Goal: Use online tool/utility: Utilize a website feature to perform a specific function

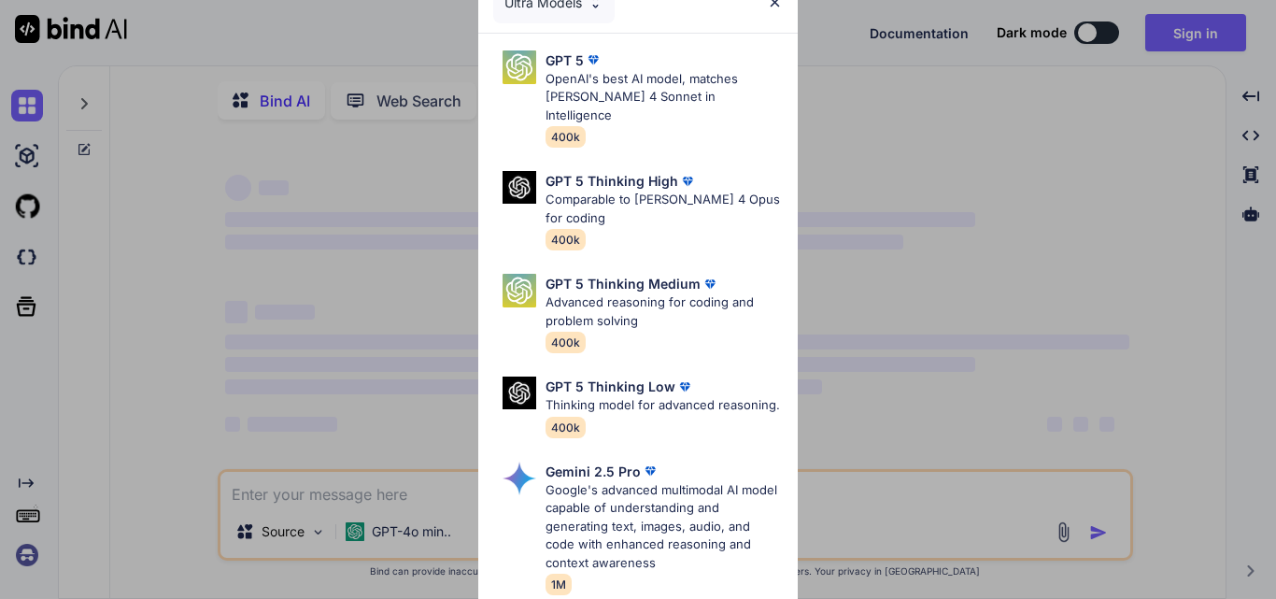
type textarea "x"
click at [770, 6] on img at bounding box center [775, 2] width 16 height 16
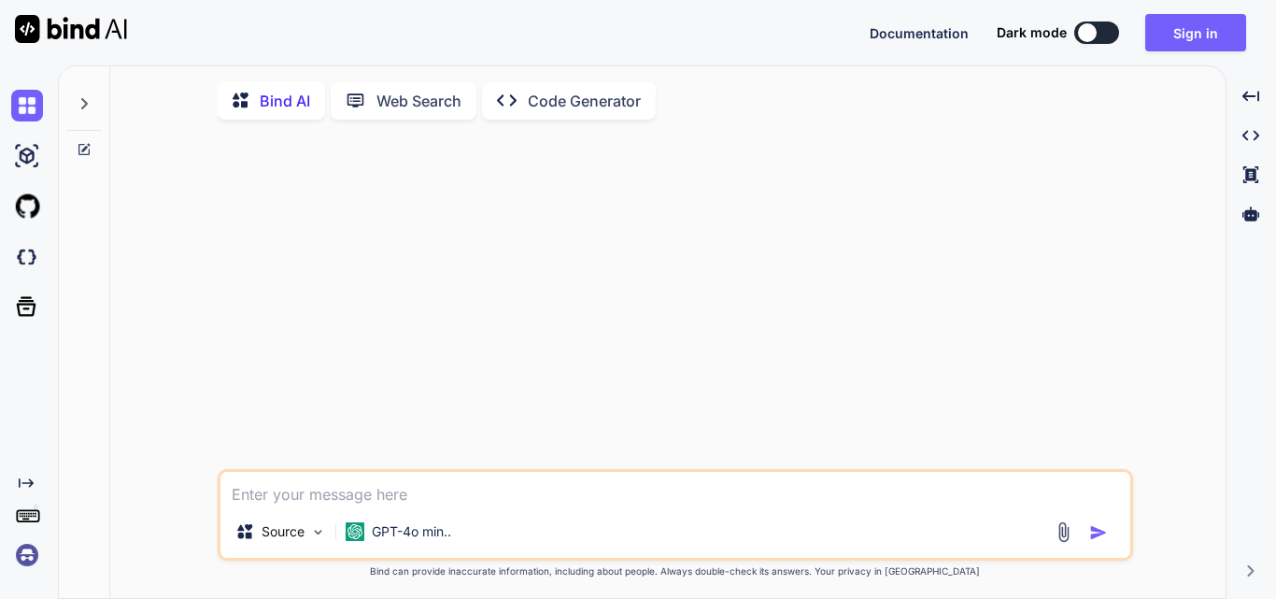
type textarea "c"
type textarea "x"
type textarea "cs"
type textarea "x"
type textarea "csf"
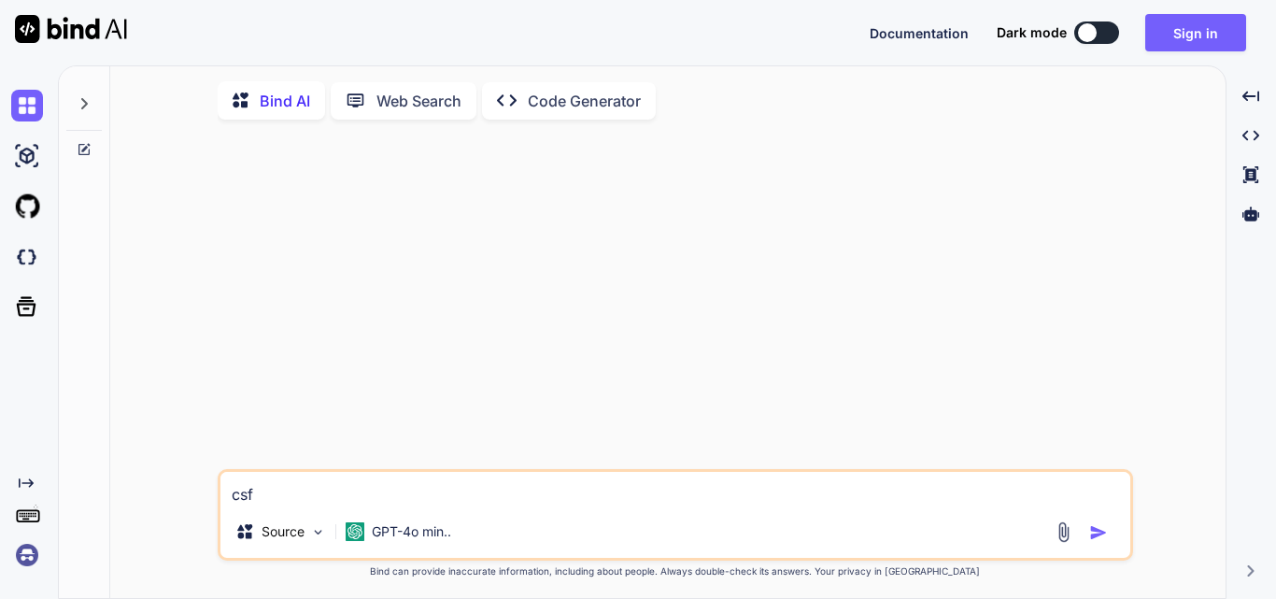
type textarea "x"
type textarea "csf"
click at [290, 516] on div "csf Source GPT-4o min.." at bounding box center [675, 515] width 915 height 92
drag, startPoint x: 290, startPoint y: 516, endPoint x: 222, endPoint y: 460, distance: 86.9
click at [222, 460] on div at bounding box center [677, 301] width 912 height 334
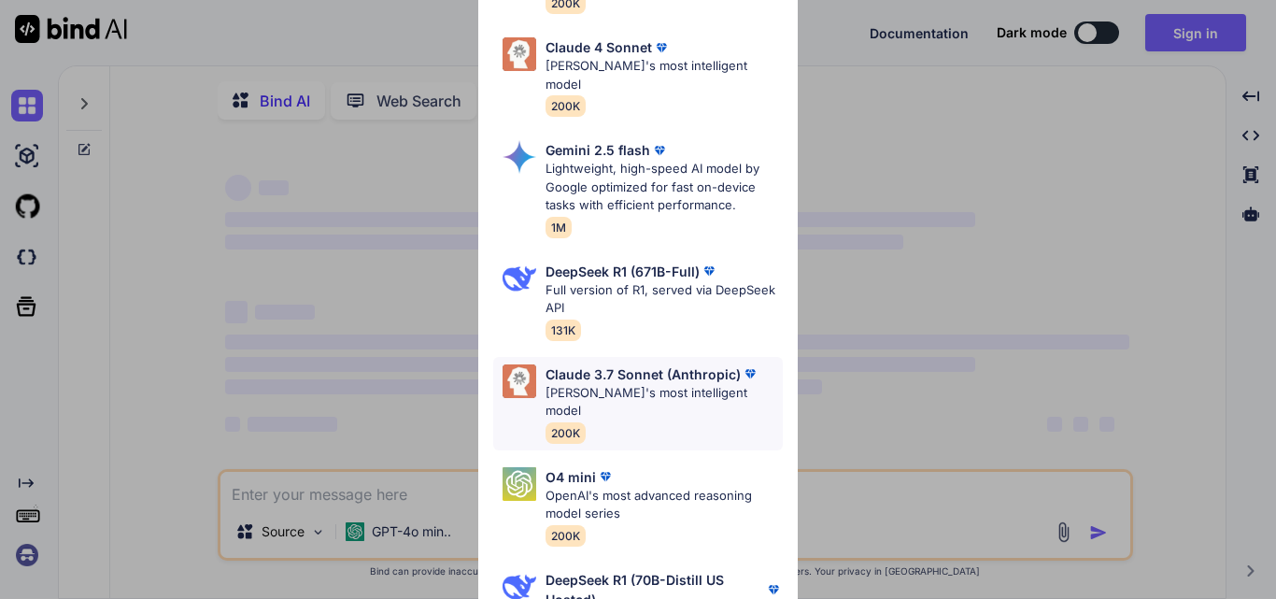
type textarea "x"
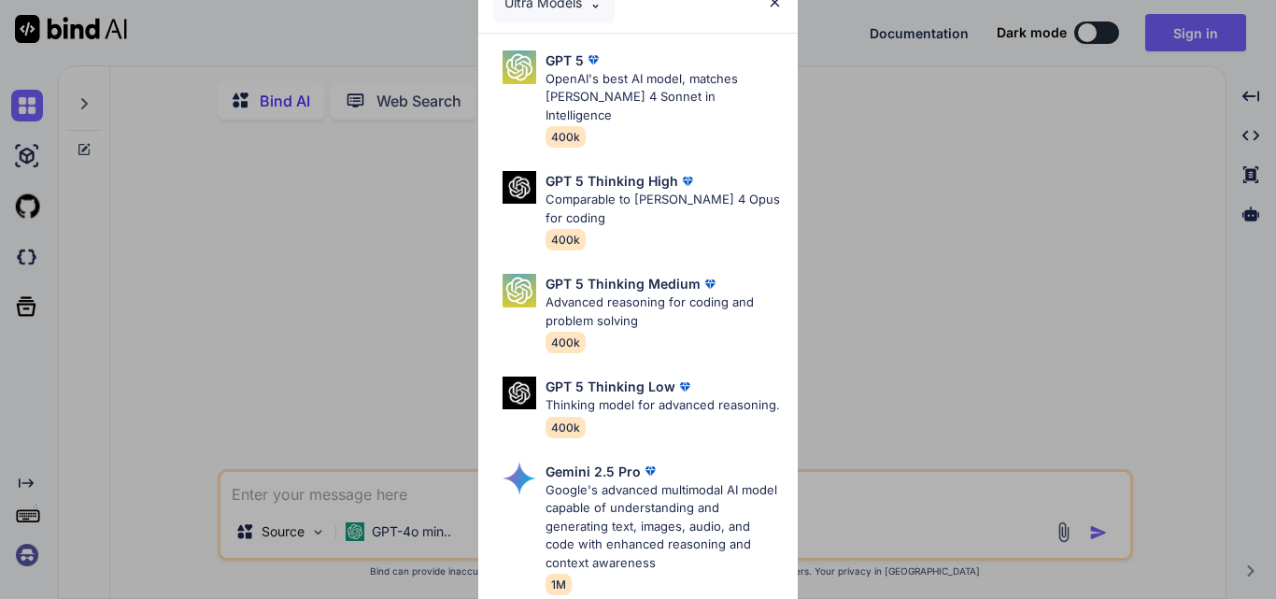
click at [775, 6] on img at bounding box center [775, 2] width 16 height 16
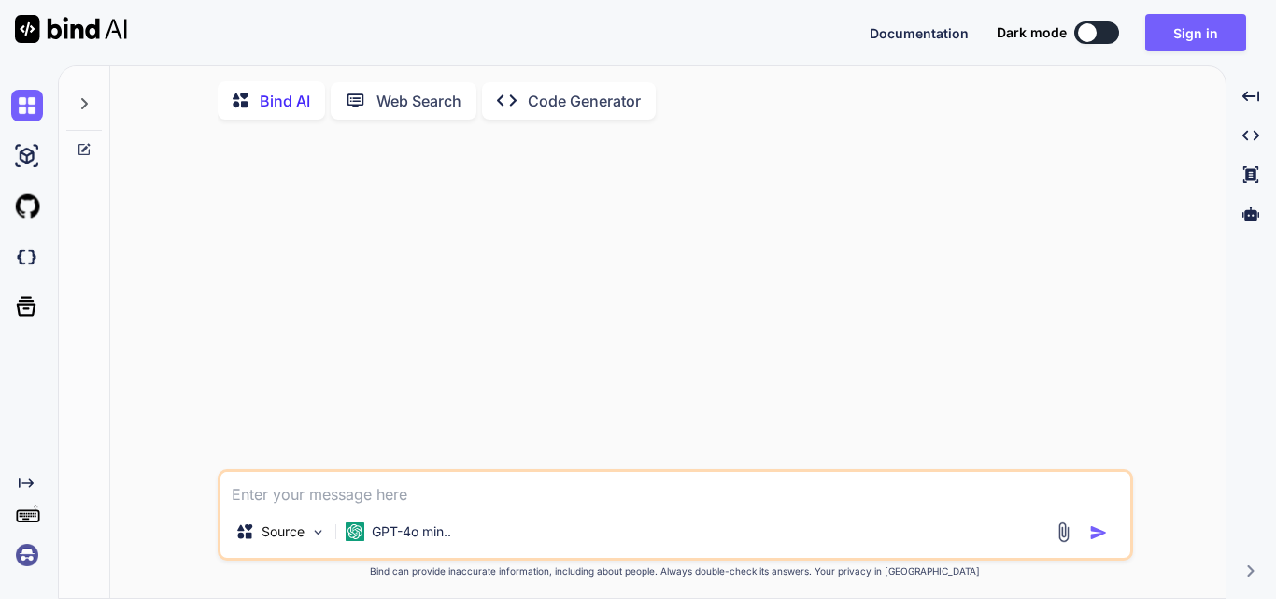
click at [335, 492] on textarea at bounding box center [675, 489] width 910 height 34
type textarea "d"
type textarea "x"
type textarea "dsd"
type textarea "x"
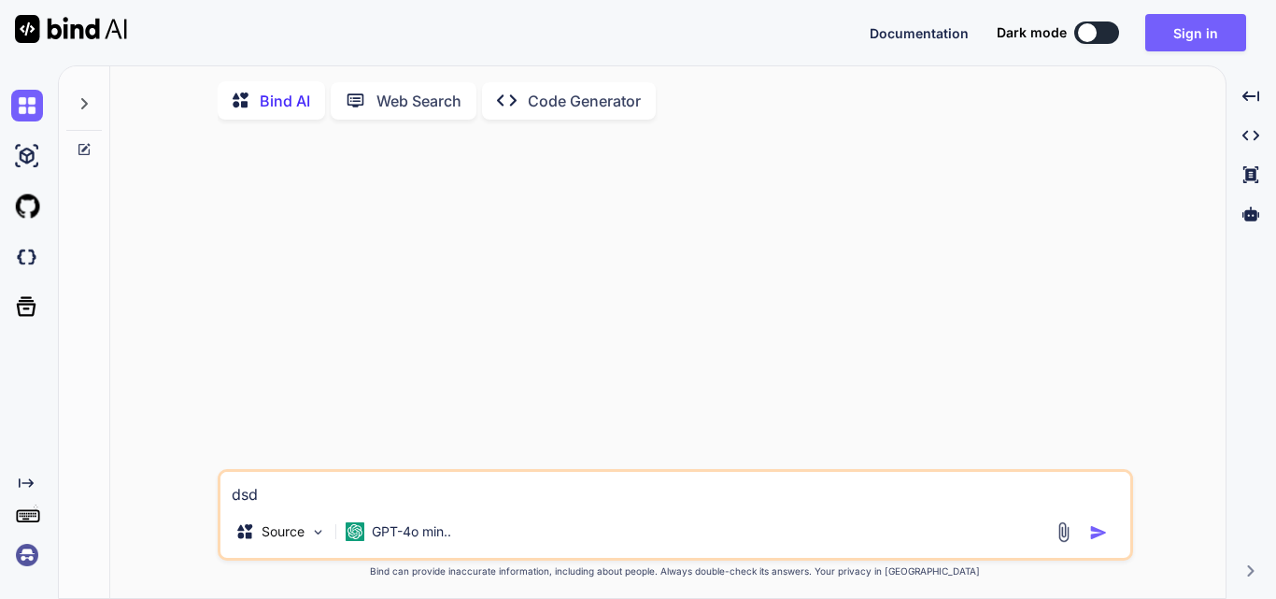
type textarea "dsdf"
type textarea "x"
type textarea "dsdf"
click at [1095, 541] on img "button" at bounding box center [1098, 532] width 19 height 19
type textarea "x"
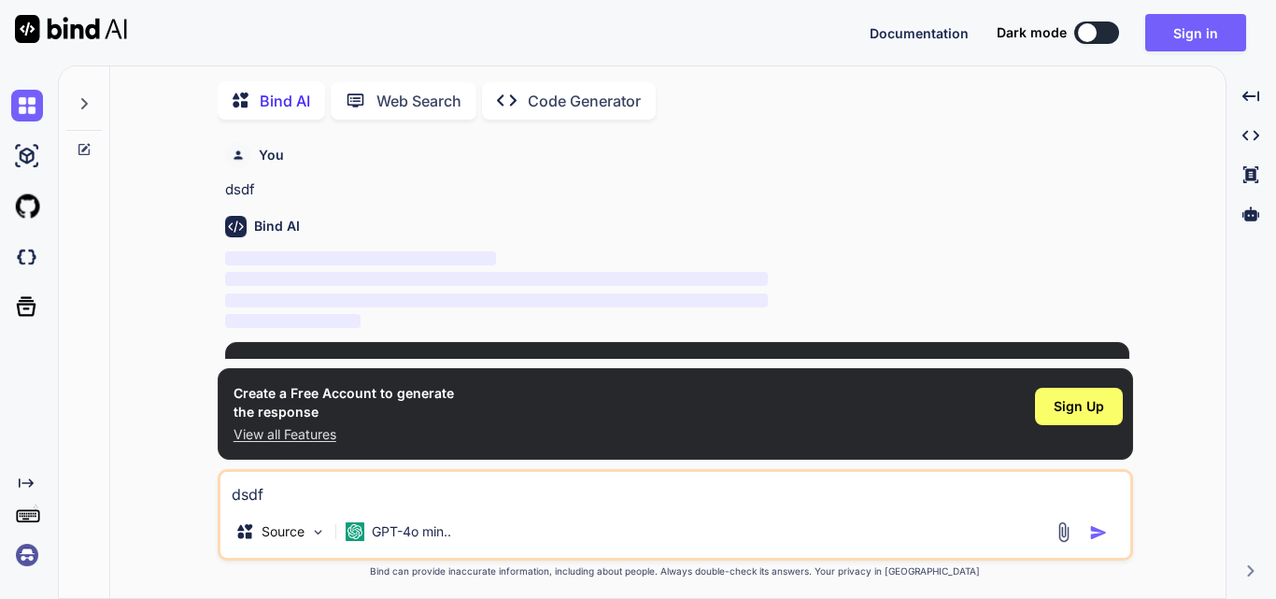
scroll to position [7, 0]
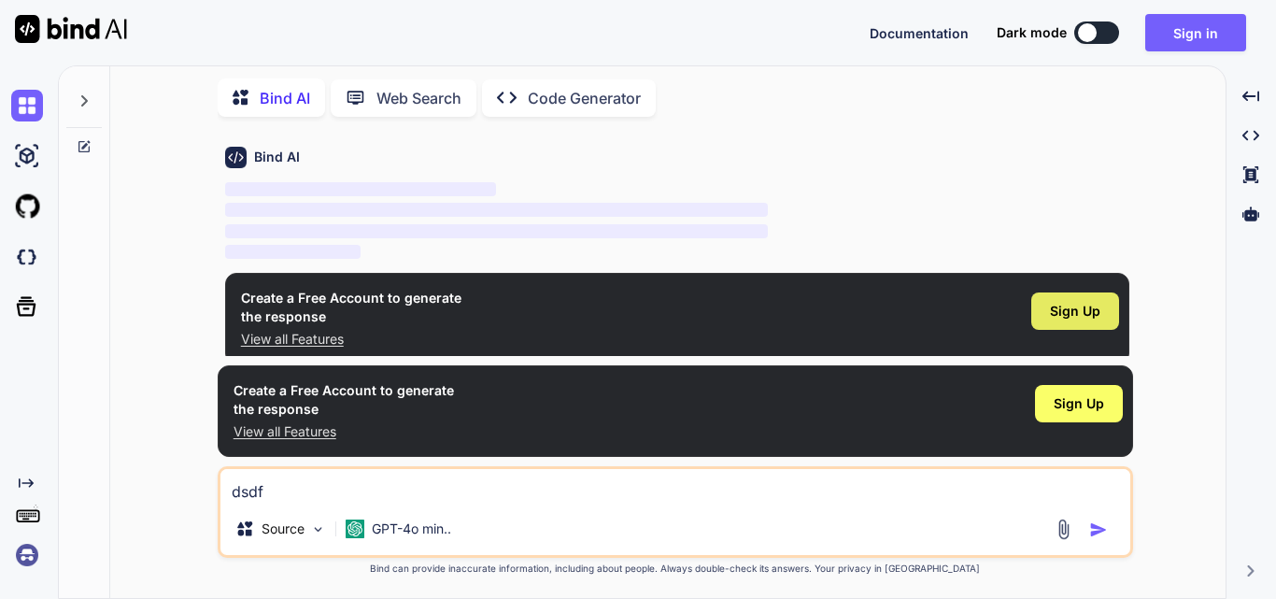
click at [1050, 309] on div "Sign Up" at bounding box center [1075, 310] width 88 height 37
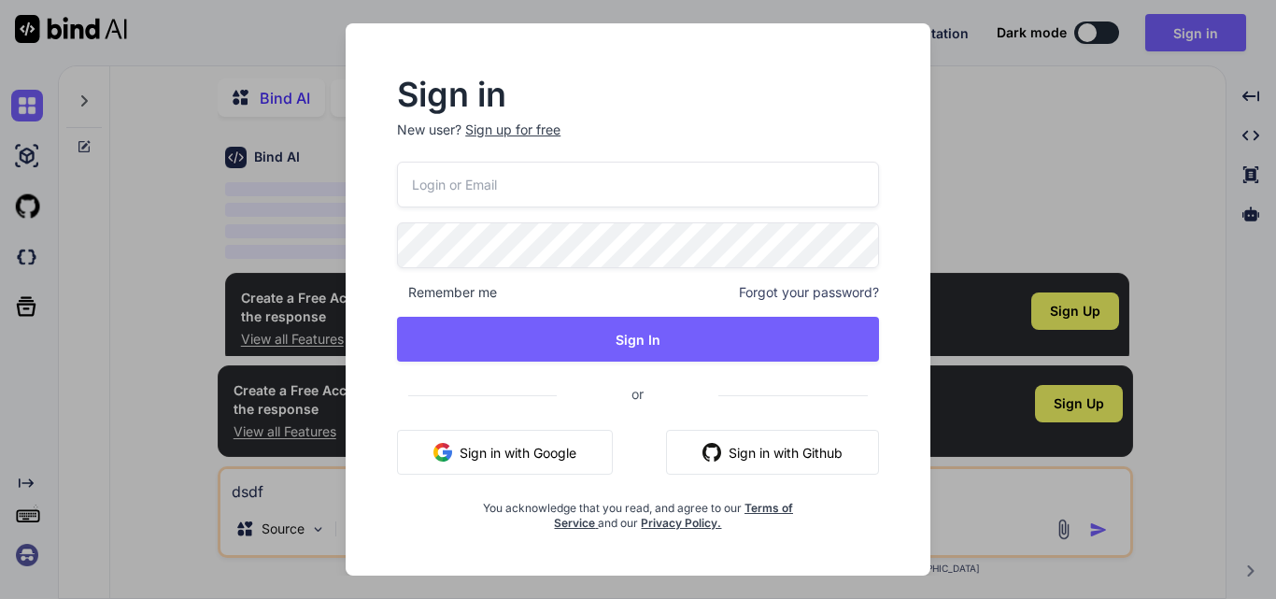
click at [516, 126] on div "Sign up for free" at bounding box center [512, 129] width 95 height 19
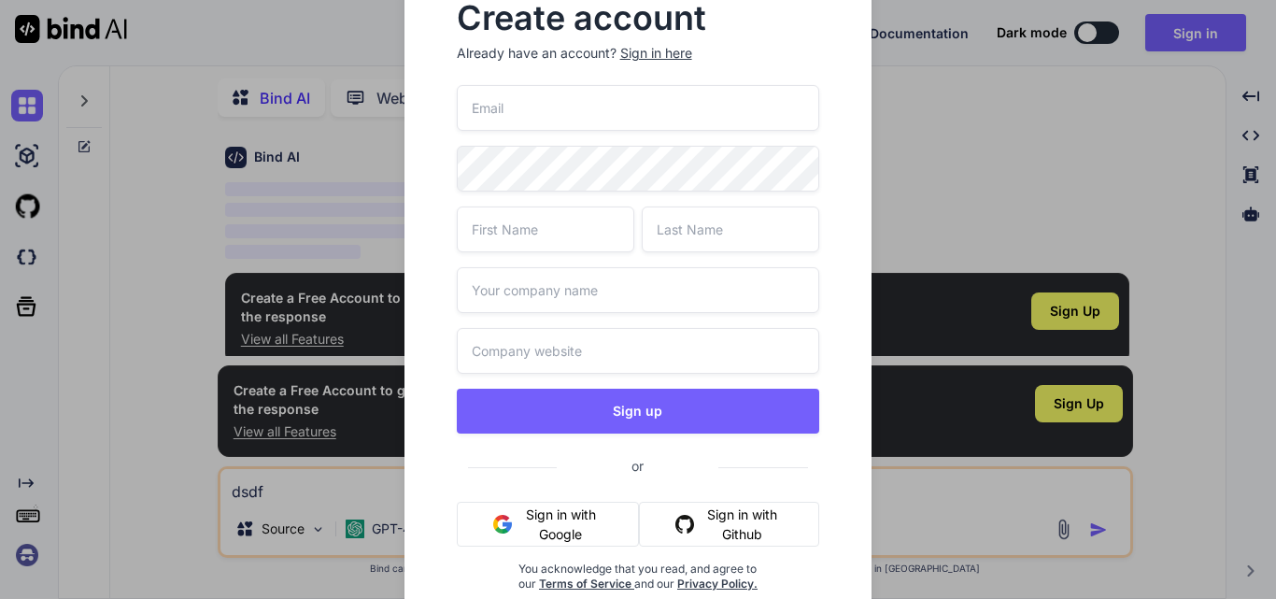
click at [508, 352] on input "text" at bounding box center [638, 351] width 363 height 46
paste input "[URL][DOMAIN_NAME][DATE]"
type input "[URL][DOMAIN_NAME][DATE]"
click at [514, 299] on input "text" at bounding box center [638, 290] width 363 height 46
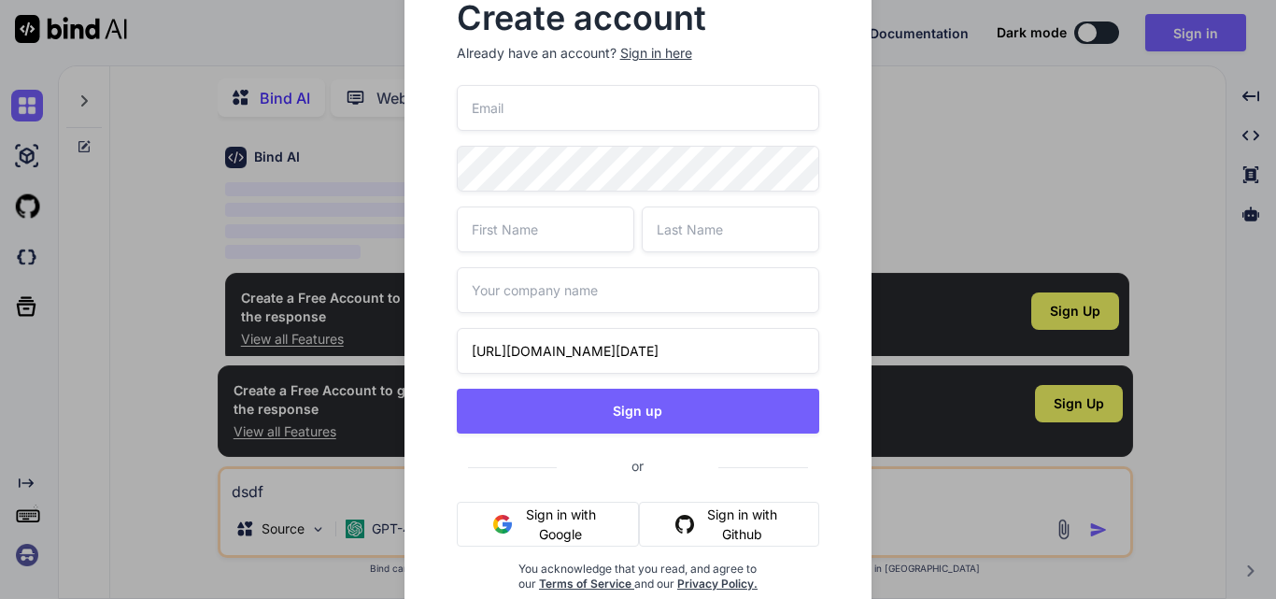
scroll to position [0, 0]
type input "Wipro"
click at [514, 245] on input "text" at bounding box center [545, 229] width 177 height 46
type input "Upendra"
type input "Sahi"
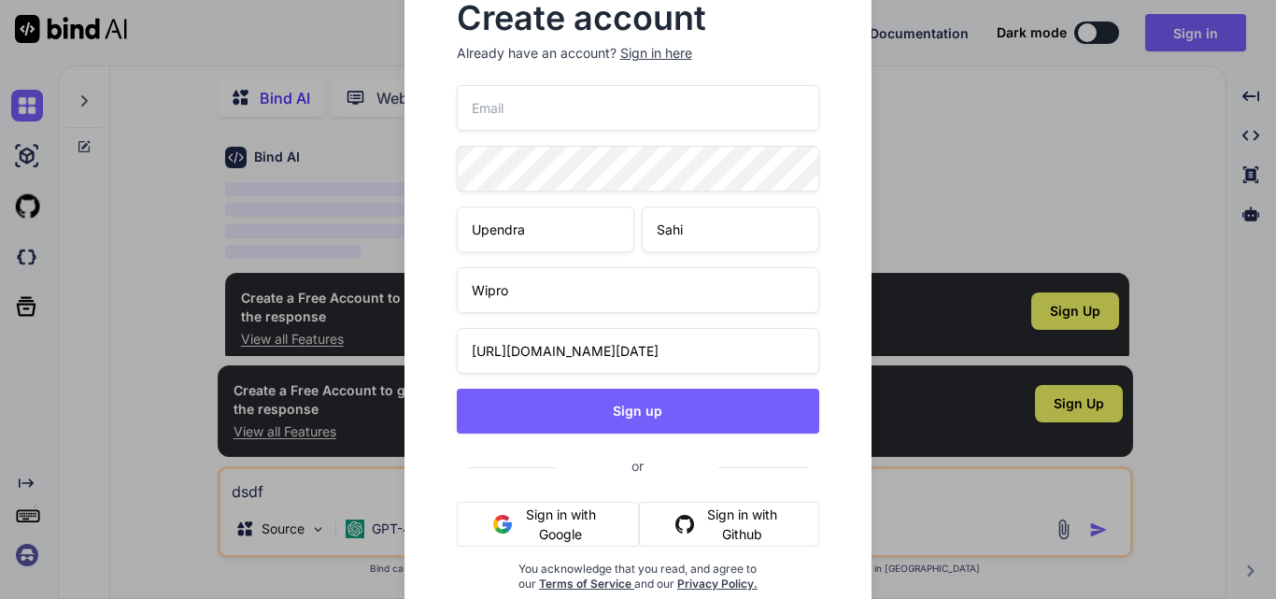
click at [510, 118] on input "email" at bounding box center [638, 108] width 363 height 46
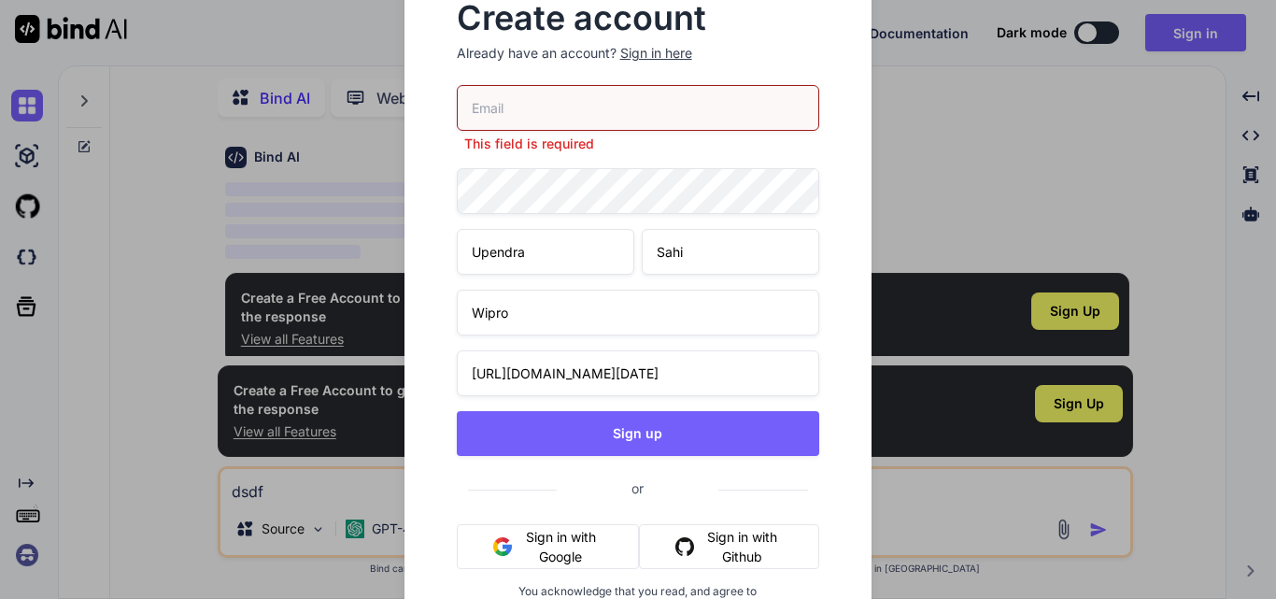
click at [539, 117] on input "email" at bounding box center [638, 108] width 363 height 46
paste input "[EMAIL_ADDRESS][DOMAIN_NAME]"
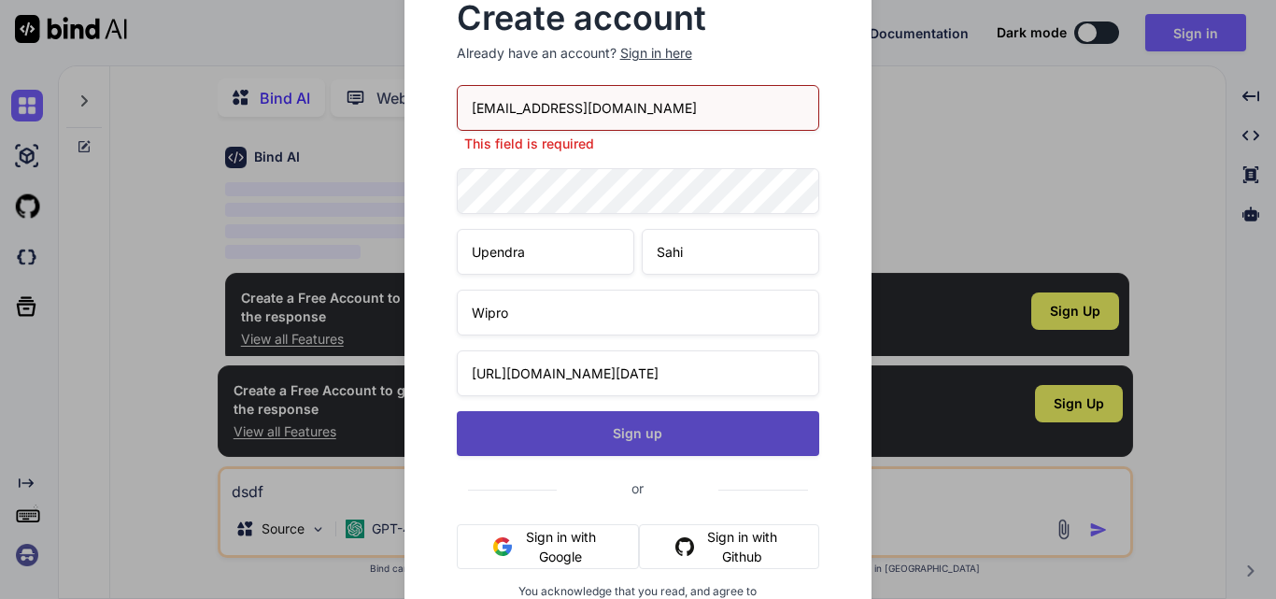
type input "[EMAIL_ADDRESS][DOMAIN_NAME]"
click at [587, 428] on button "Sign up" at bounding box center [638, 433] width 363 height 45
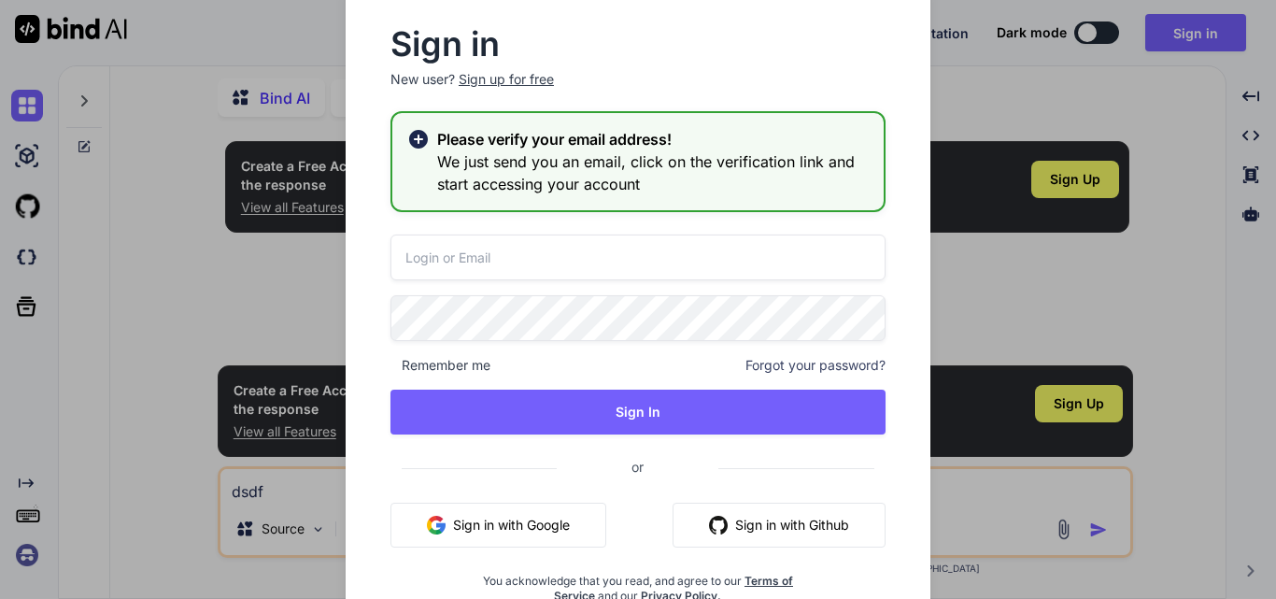
click at [508, 263] on input "email" at bounding box center [637, 257] width 495 height 46
paste input "[EMAIL_ADDRESS][DOMAIN_NAME]"
type input "[EMAIL_ADDRESS][DOMAIN_NAME]"
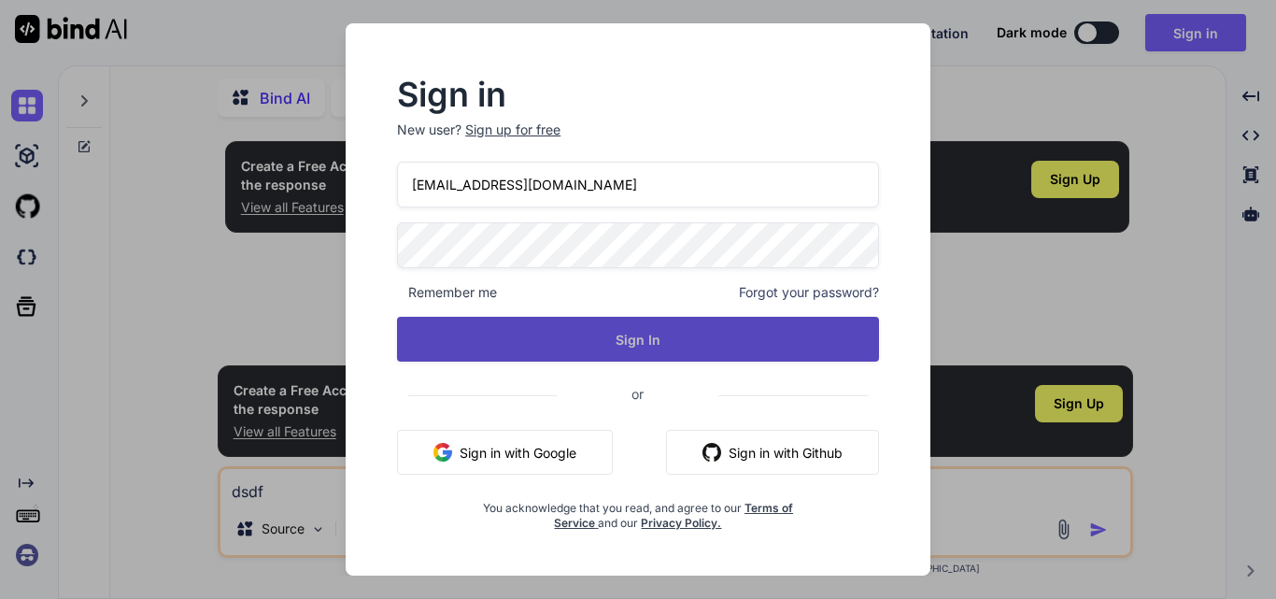
click at [661, 341] on button "Sign In" at bounding box center [638, 339] width 482 height 45
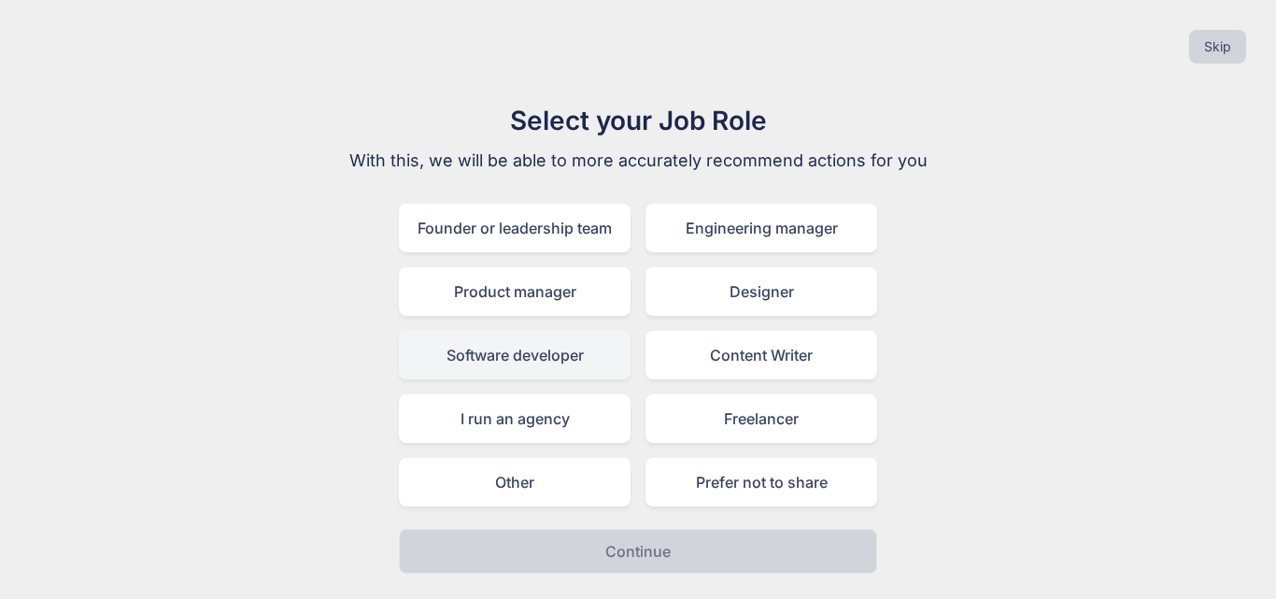
click at [503, 360] on div "Software developer" at bounding box center [515, 355] width 232 height 49
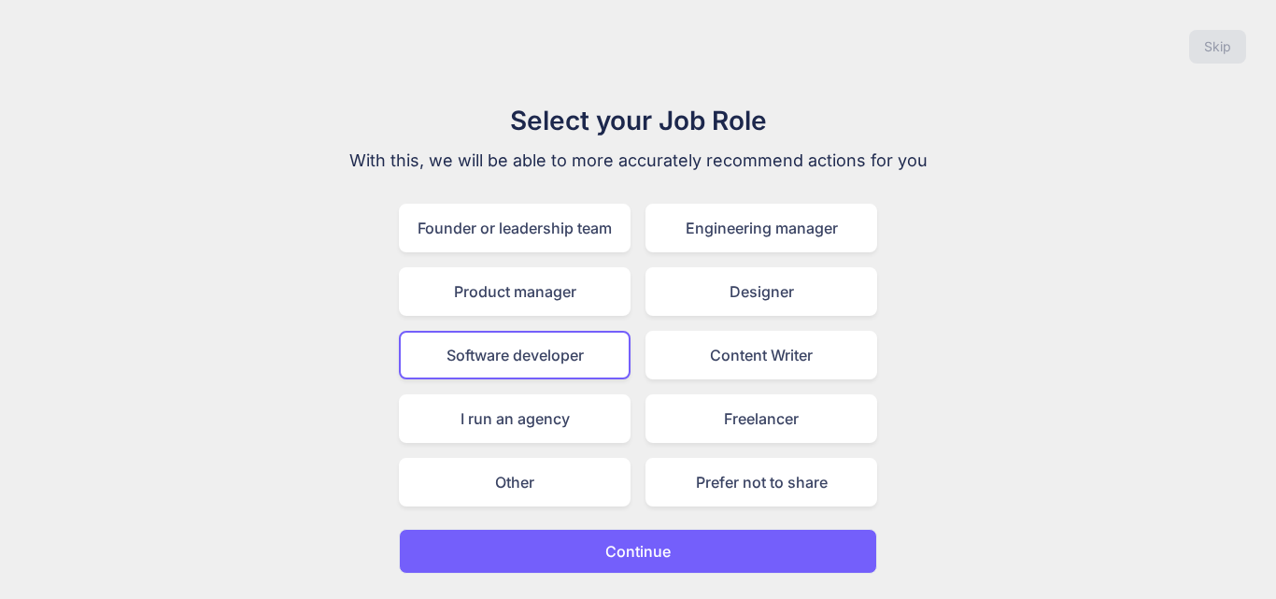
click at [646, 558] on p "Continue" at bounding box center [637, 551] width 65 height 22
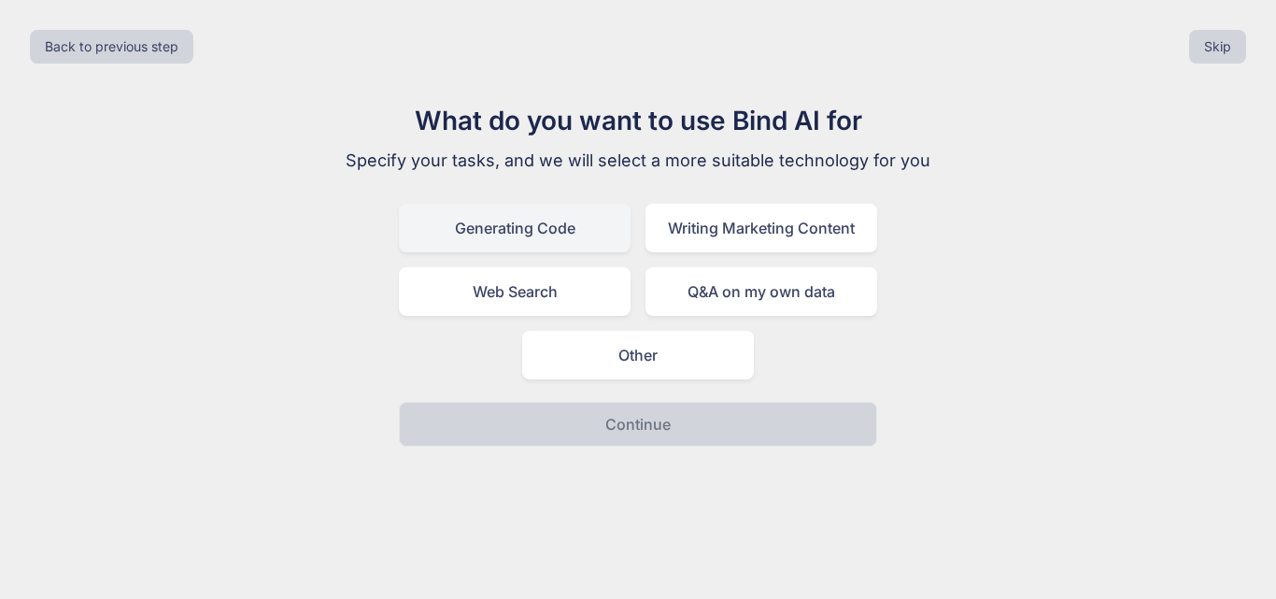
click at [509, 235] on div "Generating Code" at bounding box center [515, 228] width 232 height 49
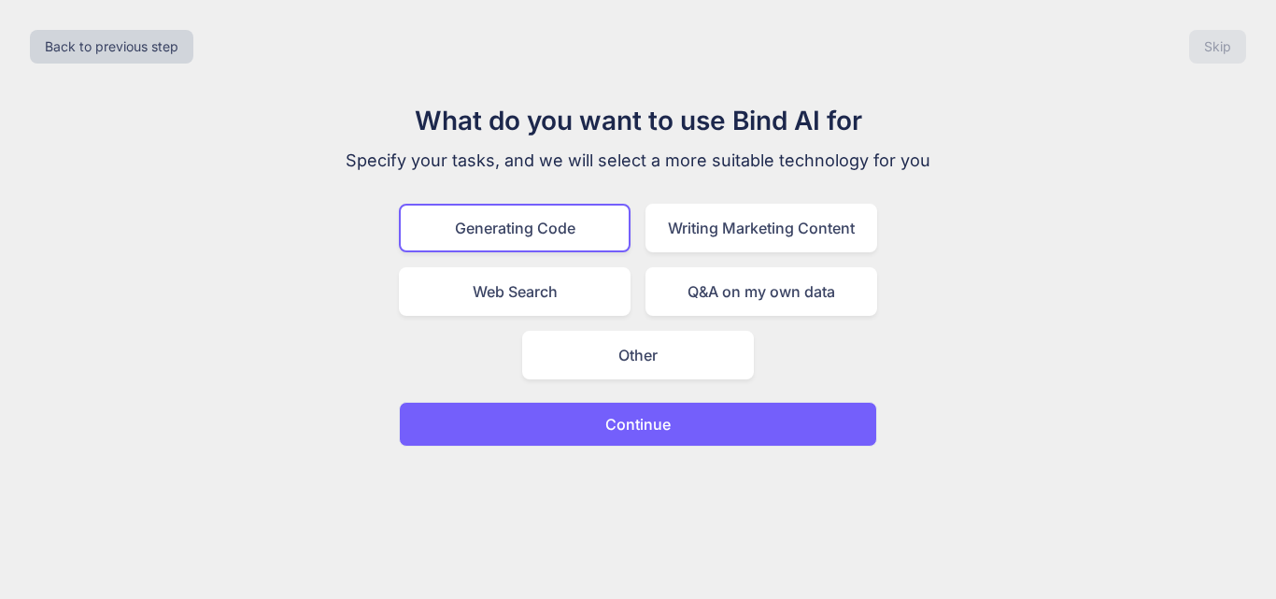
click at [598, 431] on button "Continue" at bounding box center [638, 424] width 478 height 45
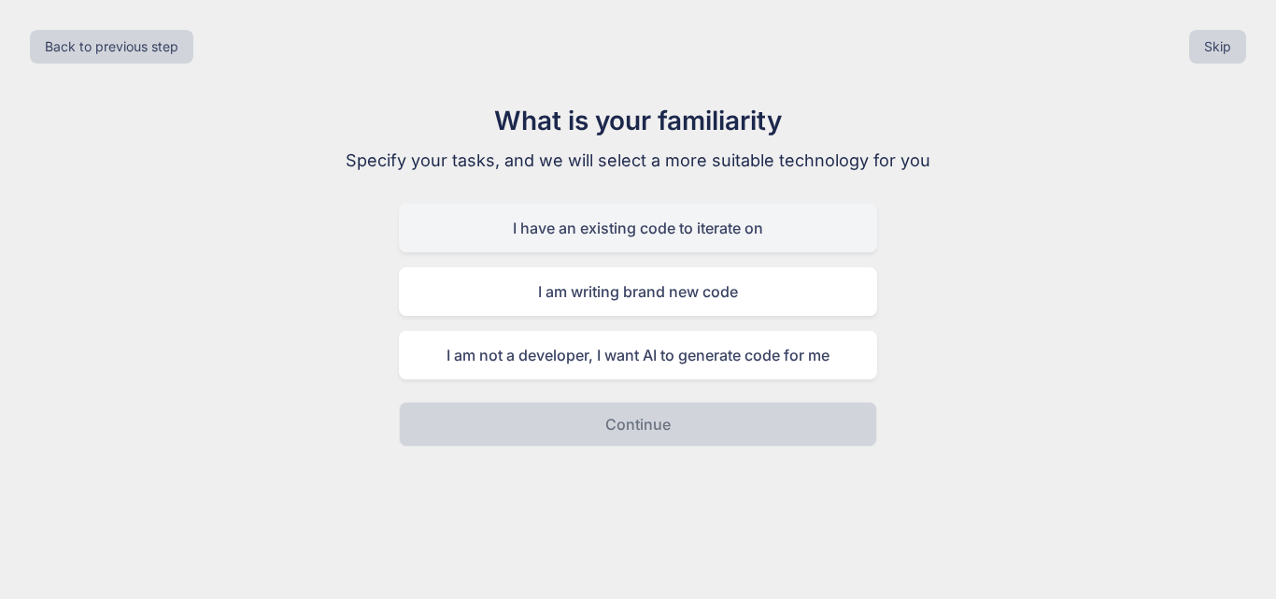
click at [536, 223] on div "I have an existing code to iterate on" at bounding box center [638, 228] width 478 height 49
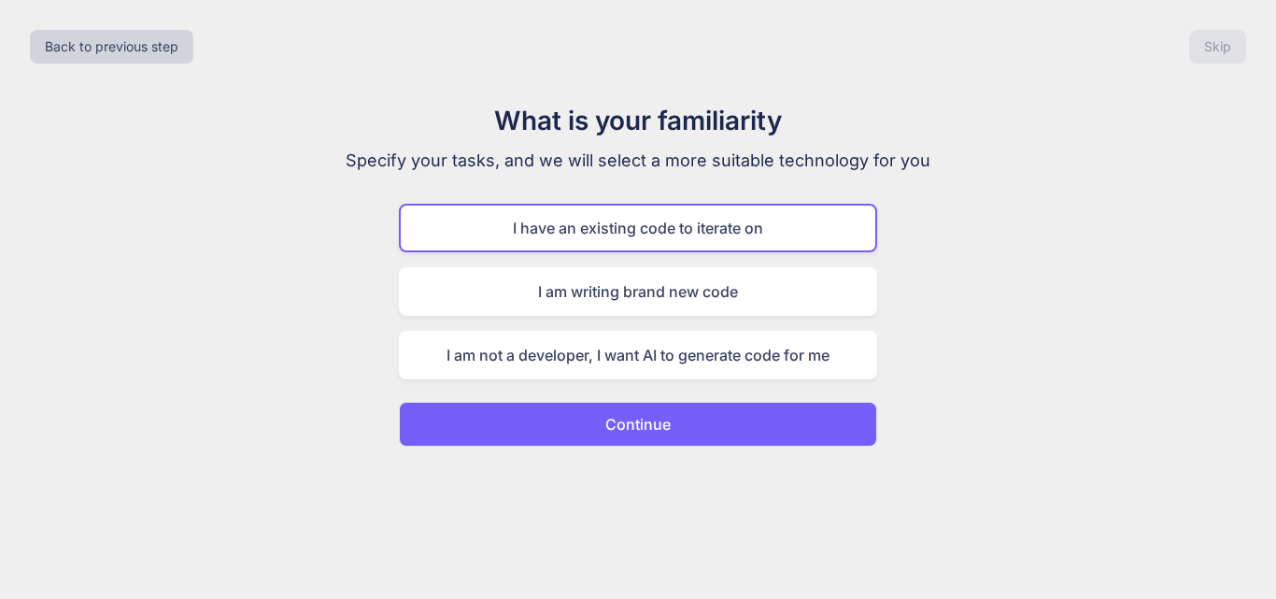
click at [596, 425] on button "Continue" at bounding box center [638, 424] width 478 height 45
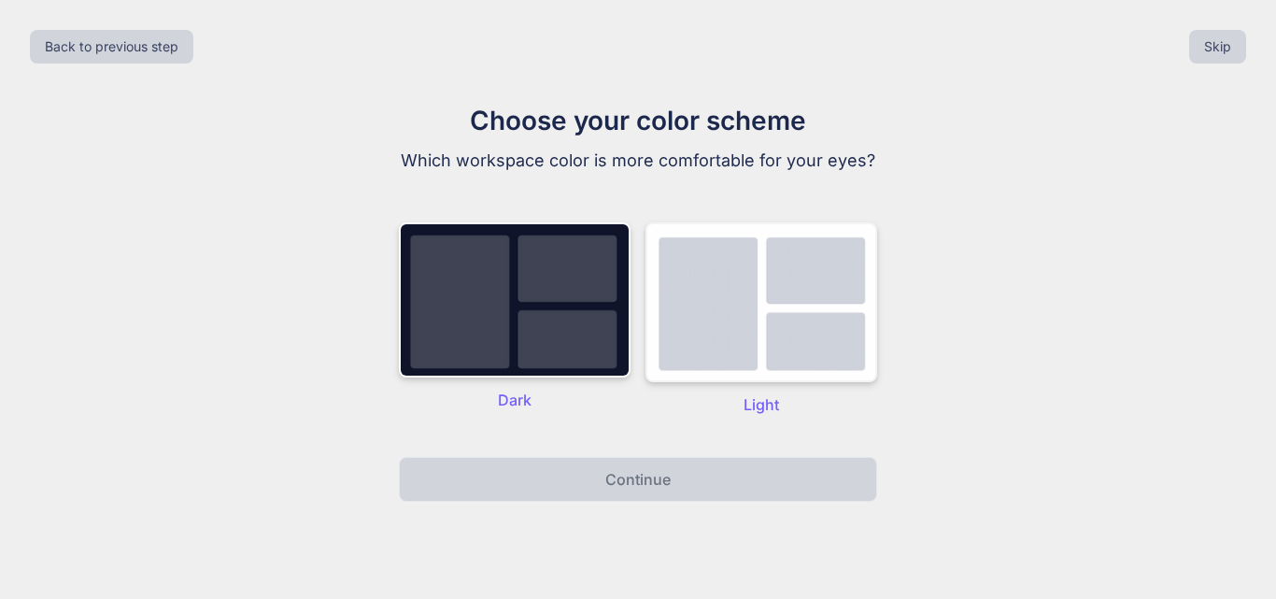
click at [723, 356] on img at bounding box center [761, 302] width 232 height 160
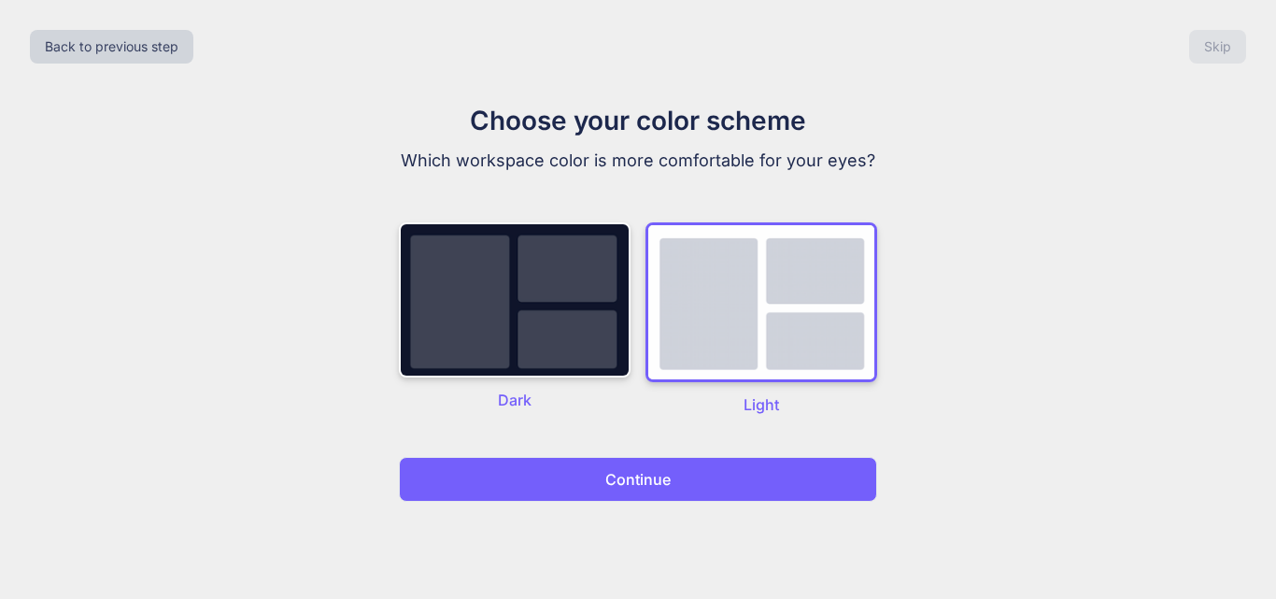
click at [615, 484] on p "Continue" at bounding box center [637, 479] width 65 height 22
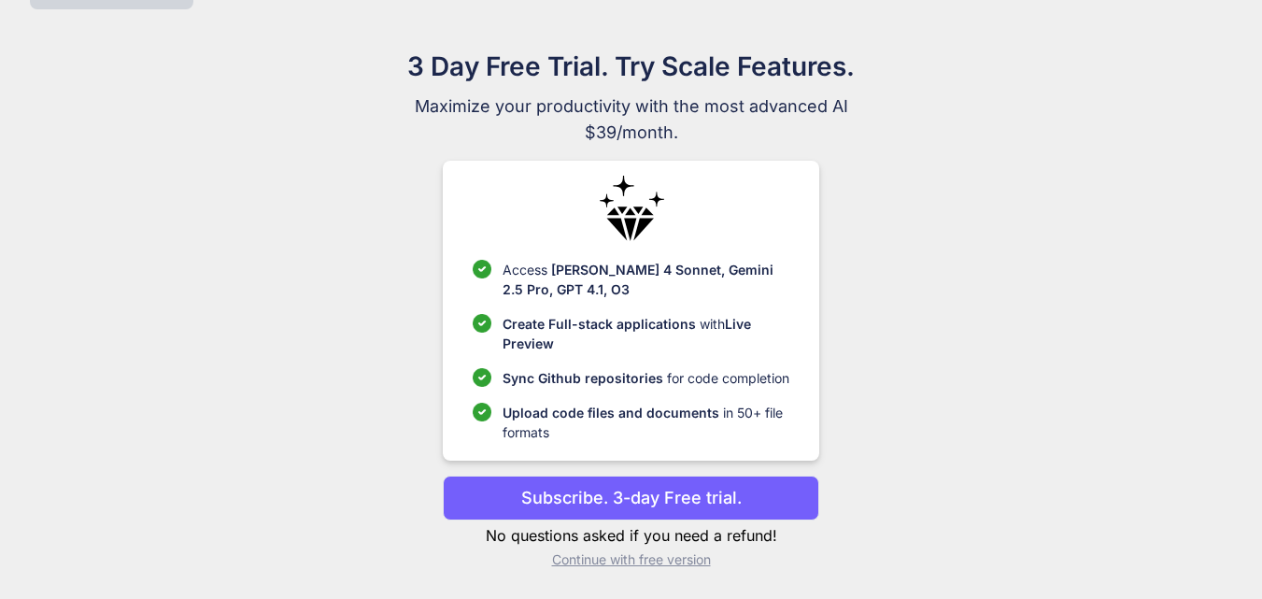
click at [592, 563] on p "Continue with free version" at bounding box center [631, 559] width 376 height 19
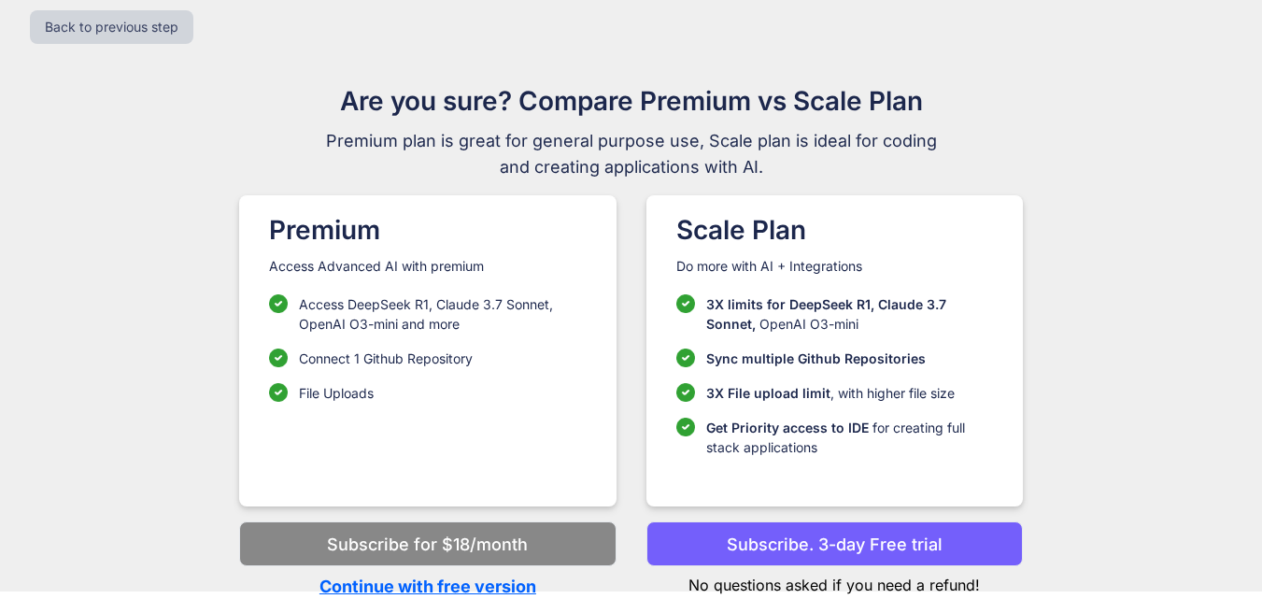
click at [471, 581] on p "Continue with free version" at bounding box center [427, 585] width 376 height 25
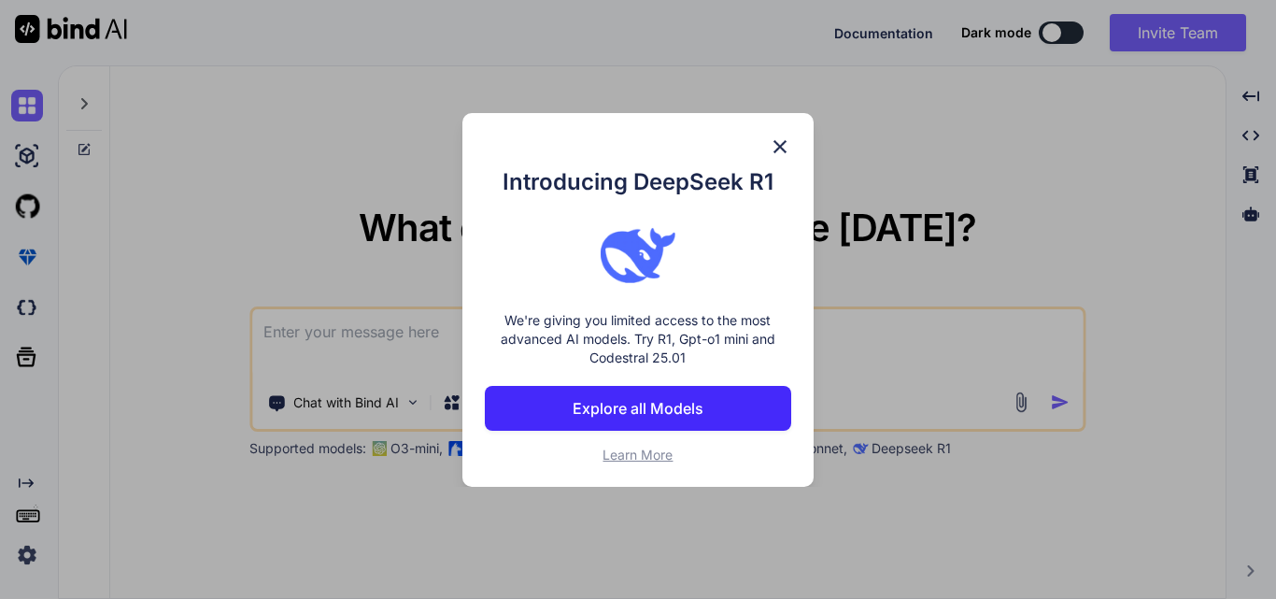
click at [777, 142] on img at bounding box center [780, 146] width 22 height 22
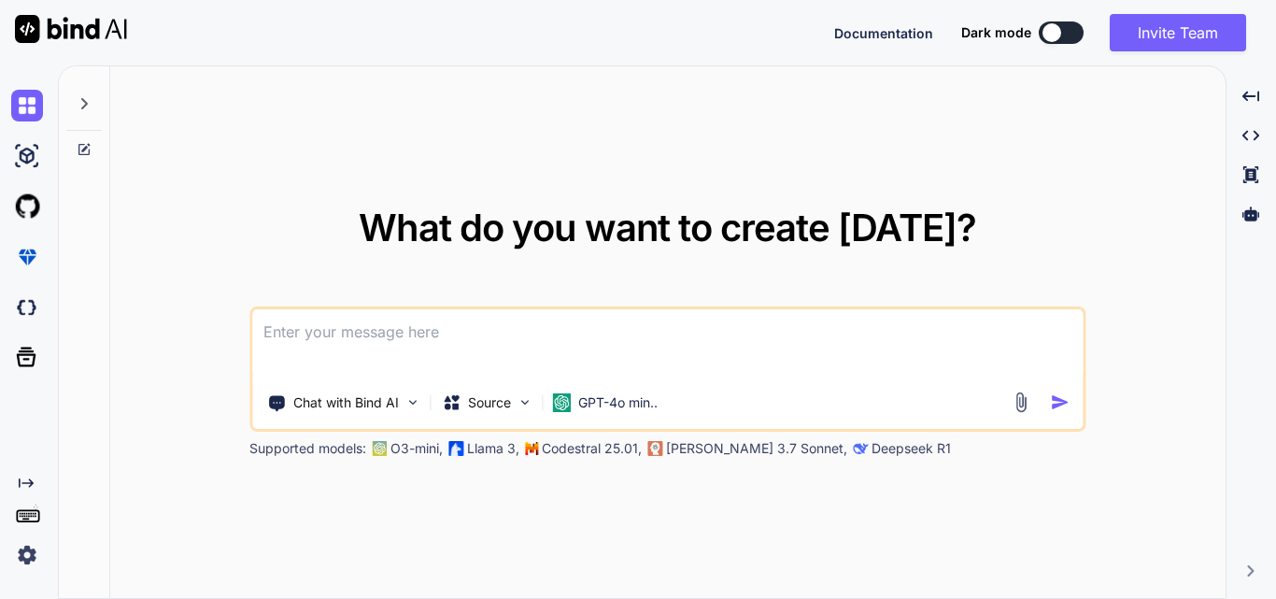
click at [427, 326] on textarea at bounding box center [667, 343] width 830 height 69
click at [323, 351] on textarea at bounding box center [667, 343] width 830 height 69
paste textarea "<tr> <td class="td-only-left" style="border-bottom:1px solid gray;"> <div class…"
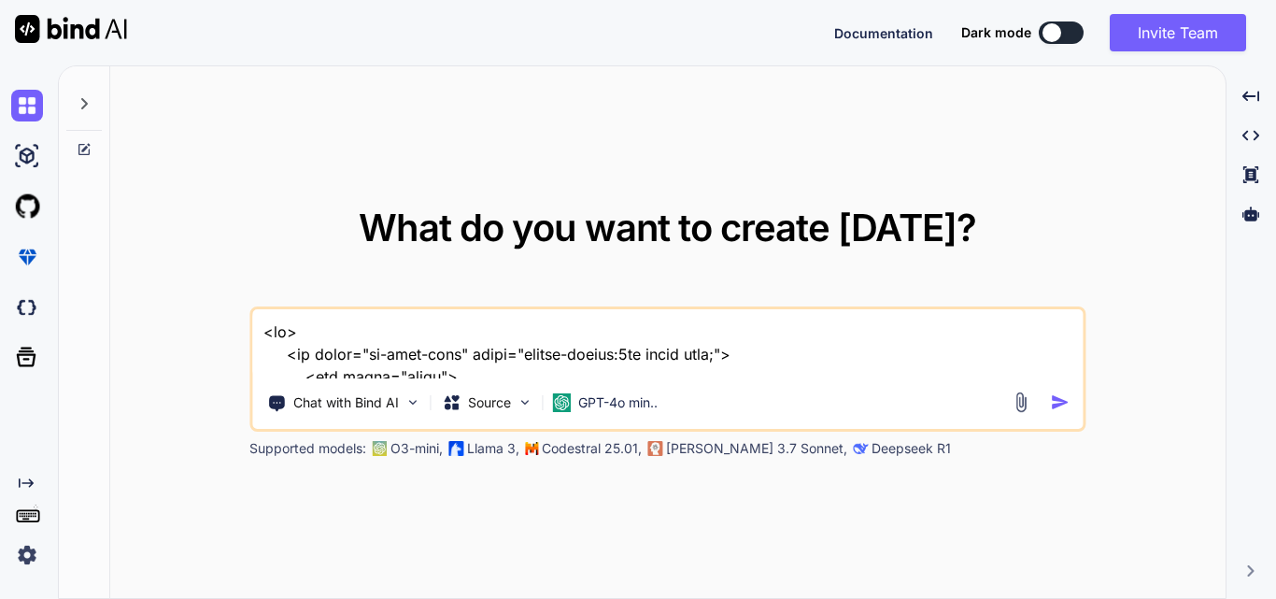
scroll to position [1953, 0]
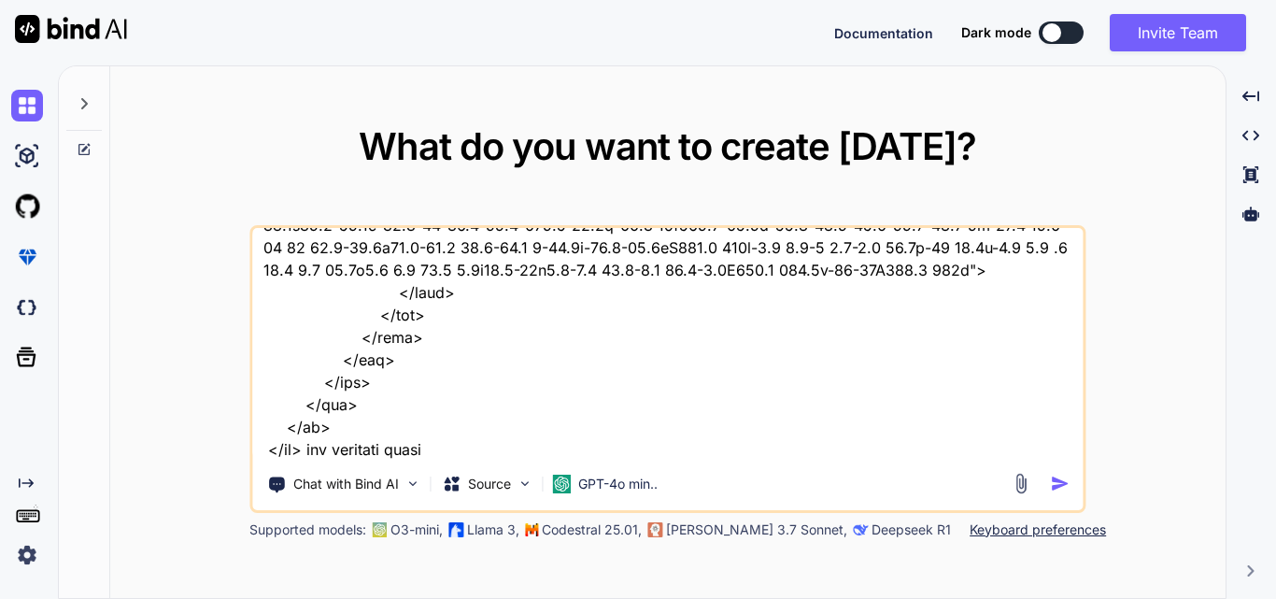
type textarea "<tr> <td class="td-only-left" style="border-bottom:1px solid gray;"> <div class…"
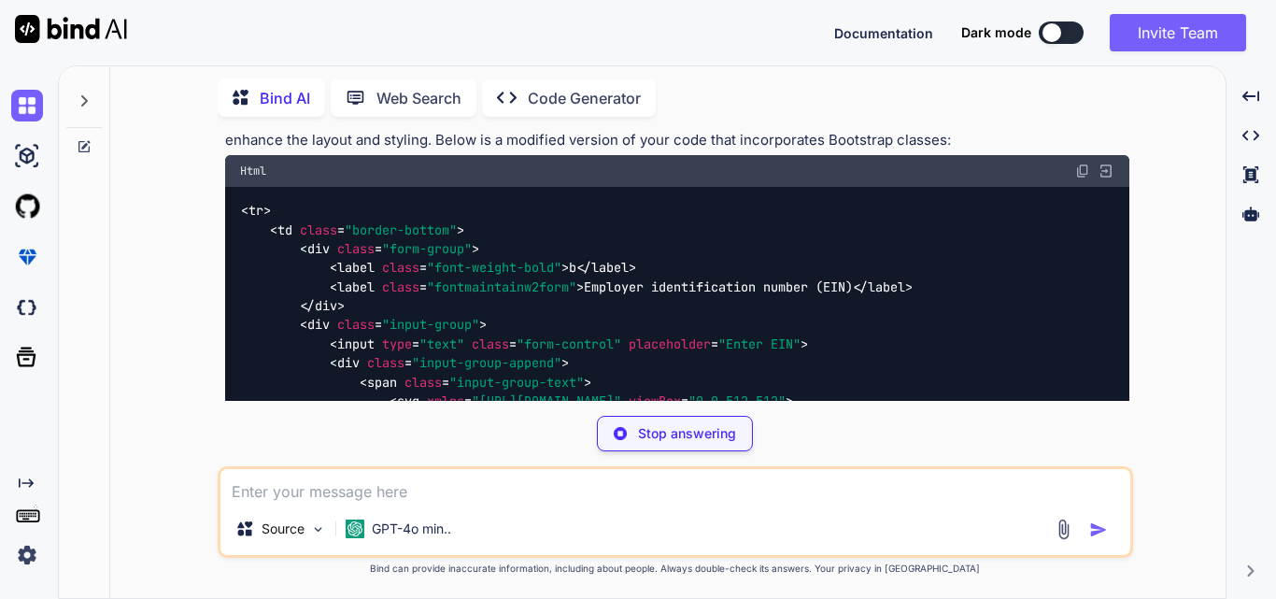
scroll to position [816, 0]
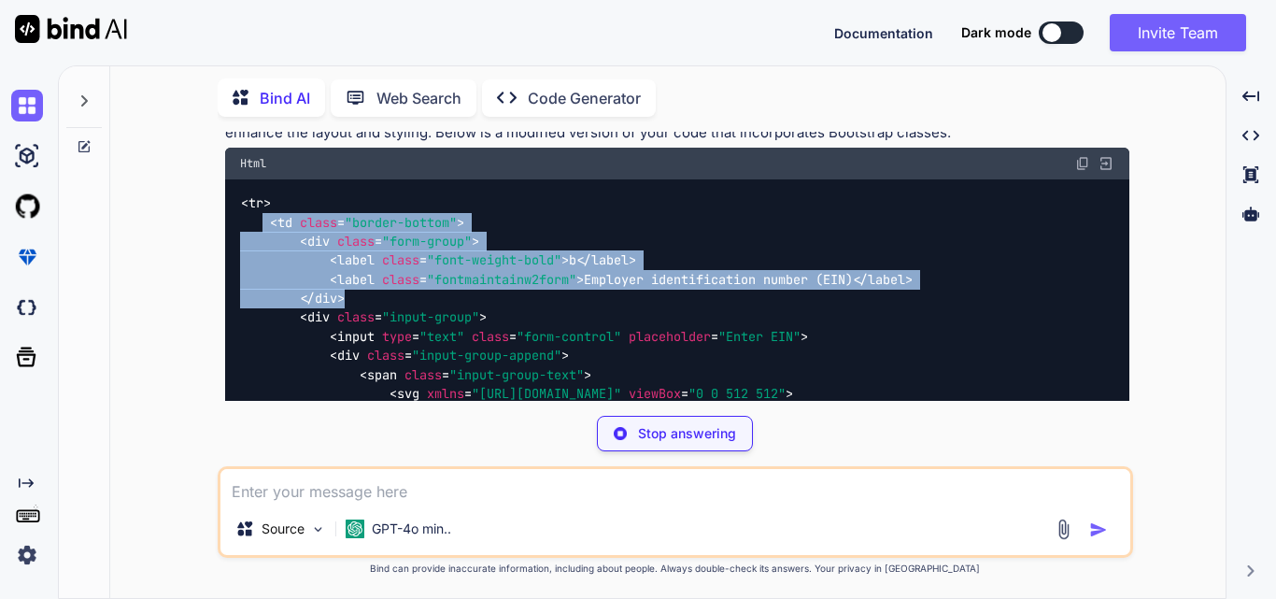
drag, startPoint x: 263, startPoint y: 223, endPoint x: 591, endPoint y: 296, distance: 335.8
click at [591, 296] on div "< tr > < td class = "border-bottom" > < div class = "form-group" > < label clas…" at bounding box center [677, 479] width 904 height 601
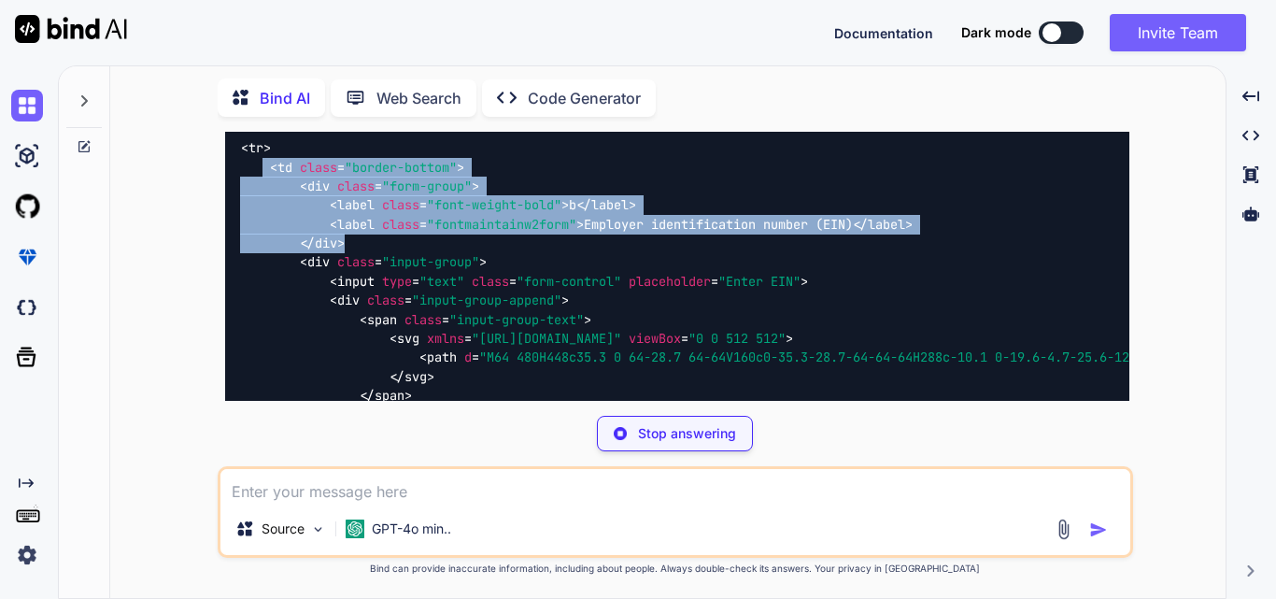
scroll to position [910, 0]
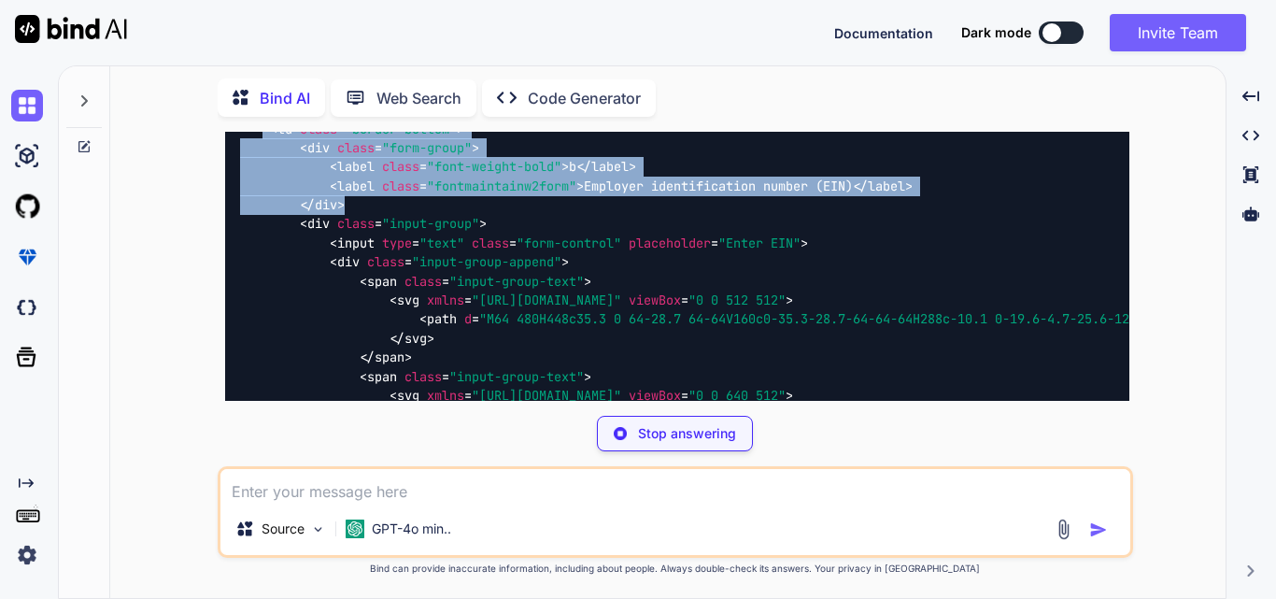
copy code "< td class = "border-bottom" > < div class = "form-group" > < label class = "fo…"
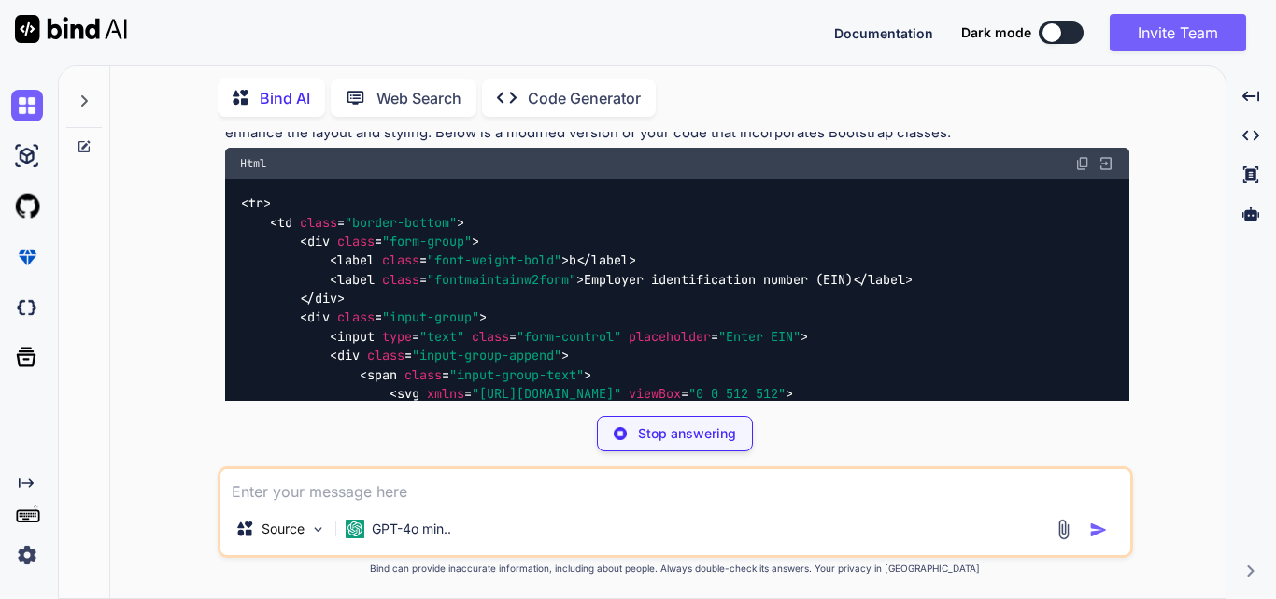
click at [315, 490] on textarea at bounding box center [675, 486] width 910 height 34
click at [663, 421] on div "Stop answering" at bounding box center [675, 433] width 156 height 35
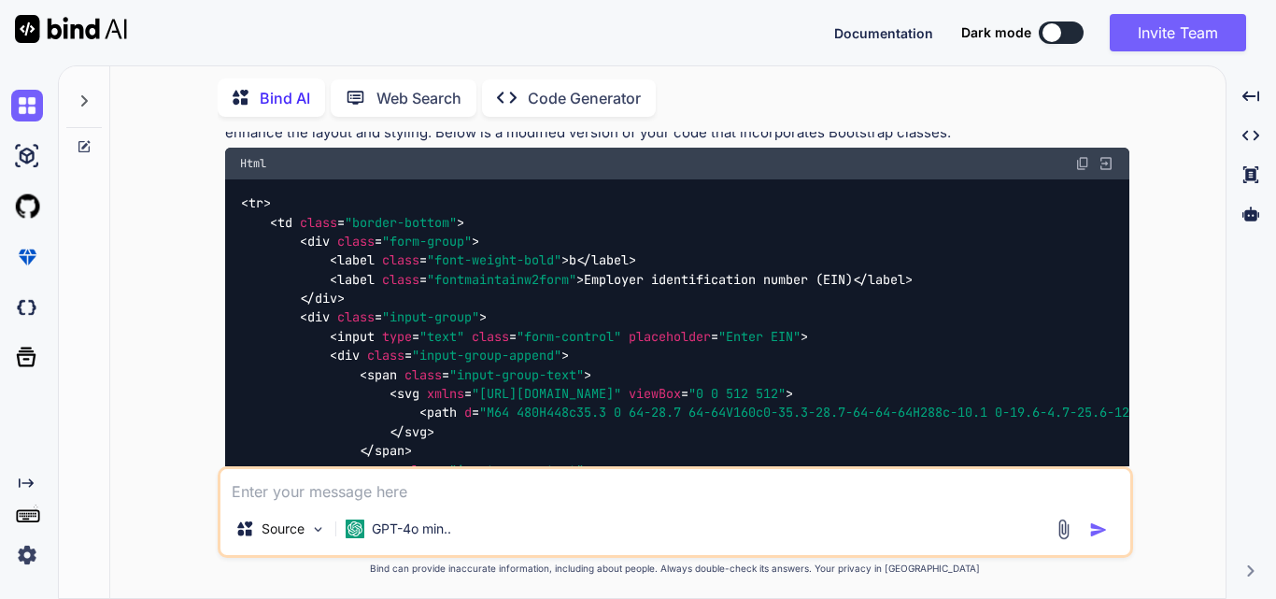
click at [284, 495] on textarea at bounding box center [675, 486] width 910 height 34
paste textarea "<td class="td-only-left" style="border-bottom:1px solid gray;"> <div class="lab…"
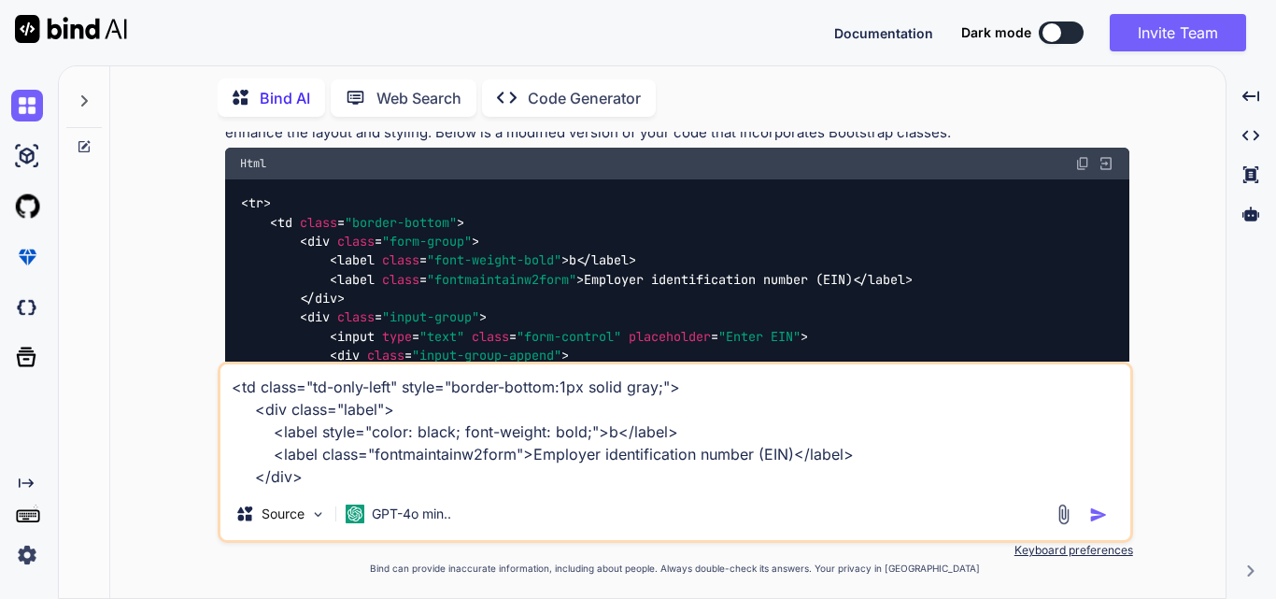
drag, startPoint x: 396, startPoint y: 388, endPoint x: 316, endPoint y: 389, distance: 80.3
click at [316, 389] on textarea "<td class="td-only-left" style="border-bottom:1px solid gray;"> <div class="lab…" at bounding box center [675, 425] width 910 height 123
click at [325, 477] on textarea "<td class="td-only-left" style="border-bottom:1px solid gray;"> <div class="lab…" at bounding box center [675, 425] width 910 height 123
paste textarea ".td-only-left { width: 50%; border-left: 1px solid gray; padding: 0px 7px; }"
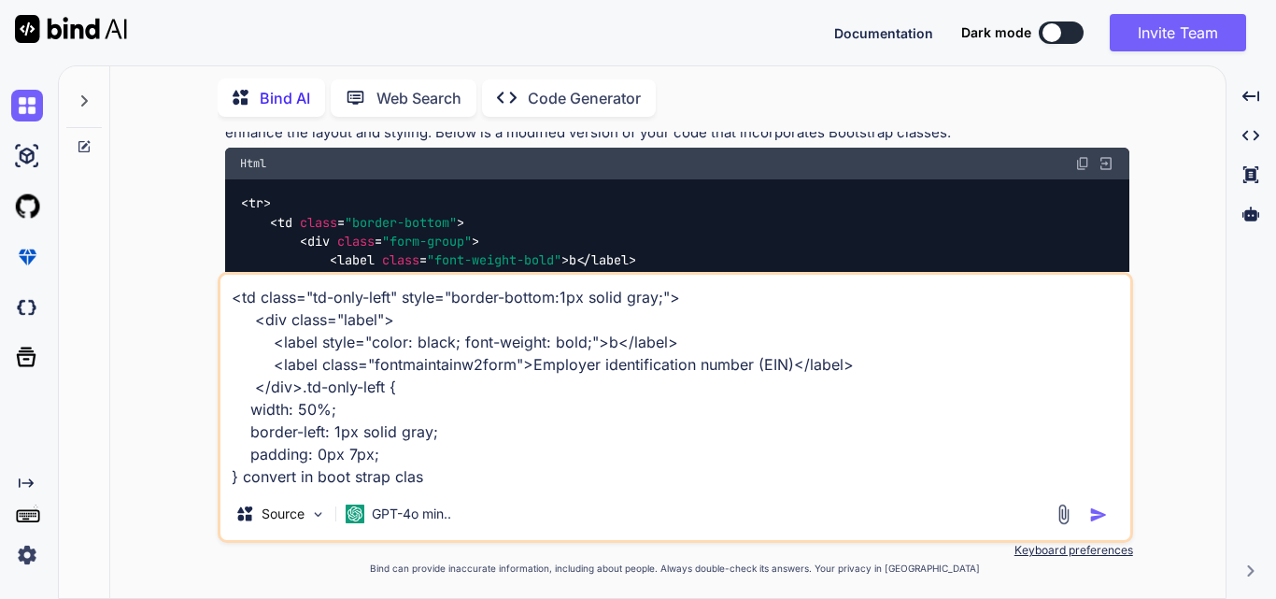
type textarea "<td class="td-only-left" style="border-bottom:1px solid gray;"> <div class="lab…"
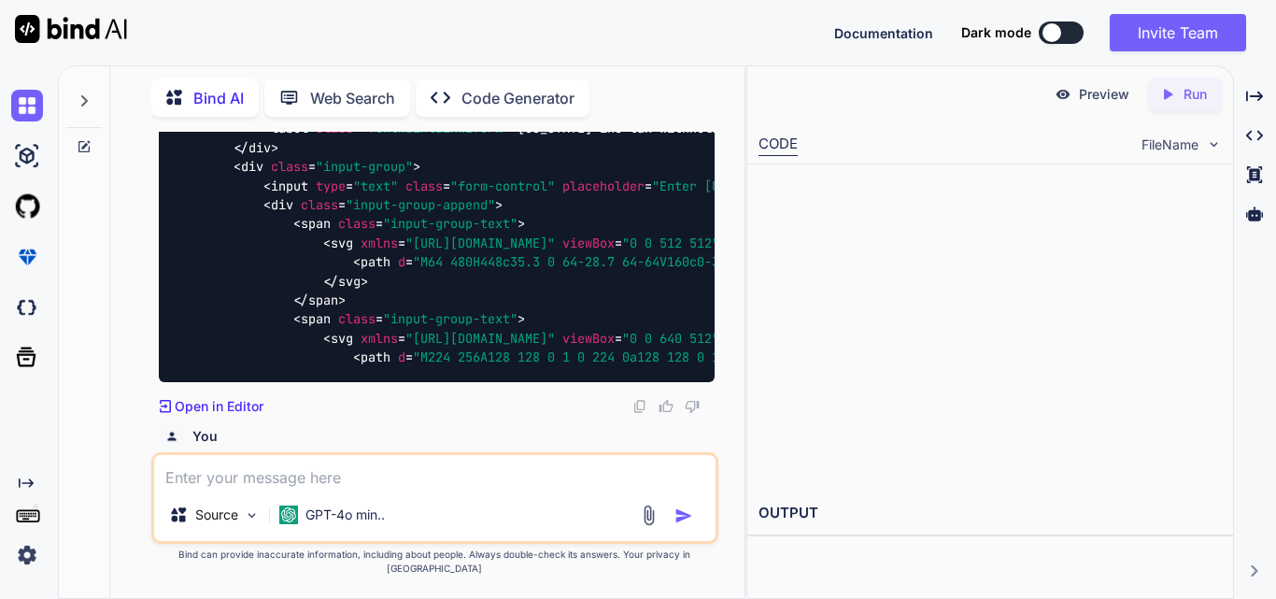
scroll to position [2834, 0]
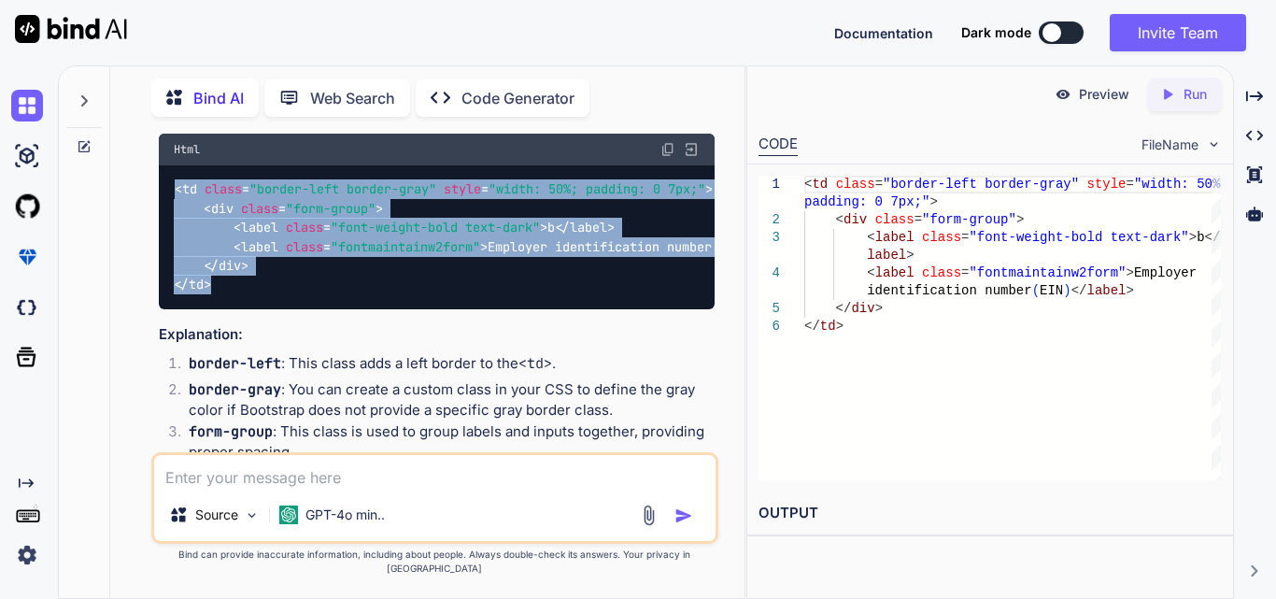
drag, startPoint x: 221, startPoint y: 322, endPoint x: 170, endPoint y: 231, distance: 105.0
click at [170, 231] on div "< td class = "border-left border-gray" style = "width: 50%; padding: 0 7px;" > …" at bounding box center [437, 237] width 556 height 144
copy code "< td class = "border-left border-gray" style = "width: 50%; padding: 0 7px;" > …"
click at [434, 198] on span ""border-left border-gray"" at bounding box center [342, 189] width 187 height 17
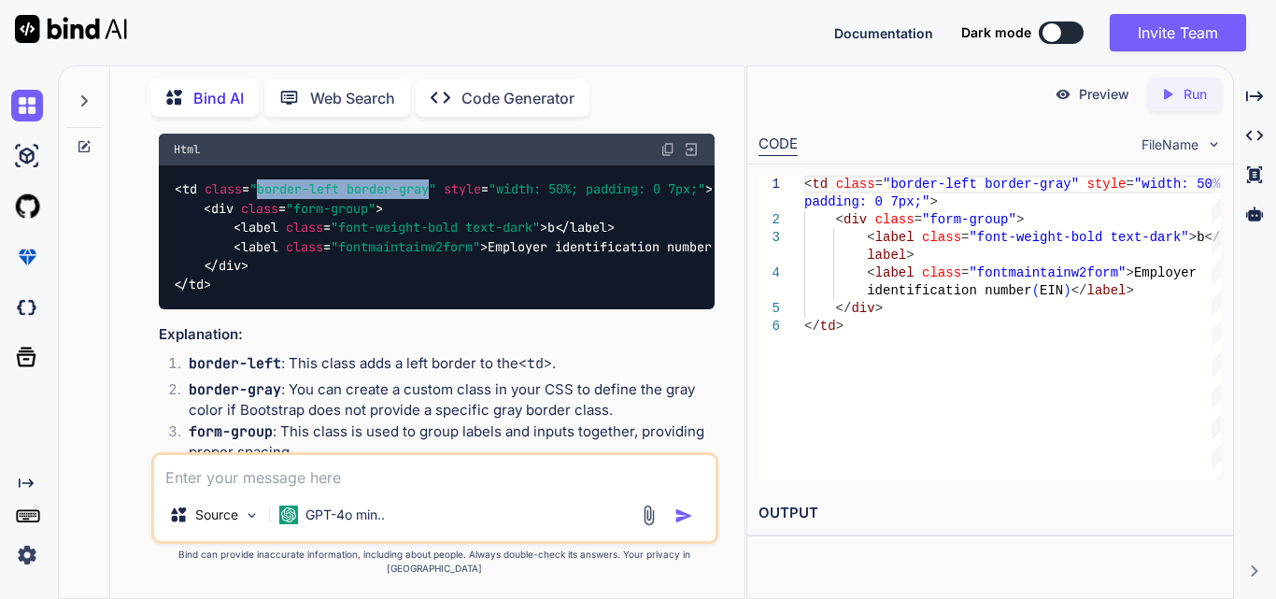
drag, startPoint x: 434, startPoint y: 224, endPoint x: 258, endPoint y: 217, distance: 176.7
click at [258, 198] on span ""border-left border-gray"" at bounding box center [342, 189] width 187 height 17
copy span "border-left border-gray"
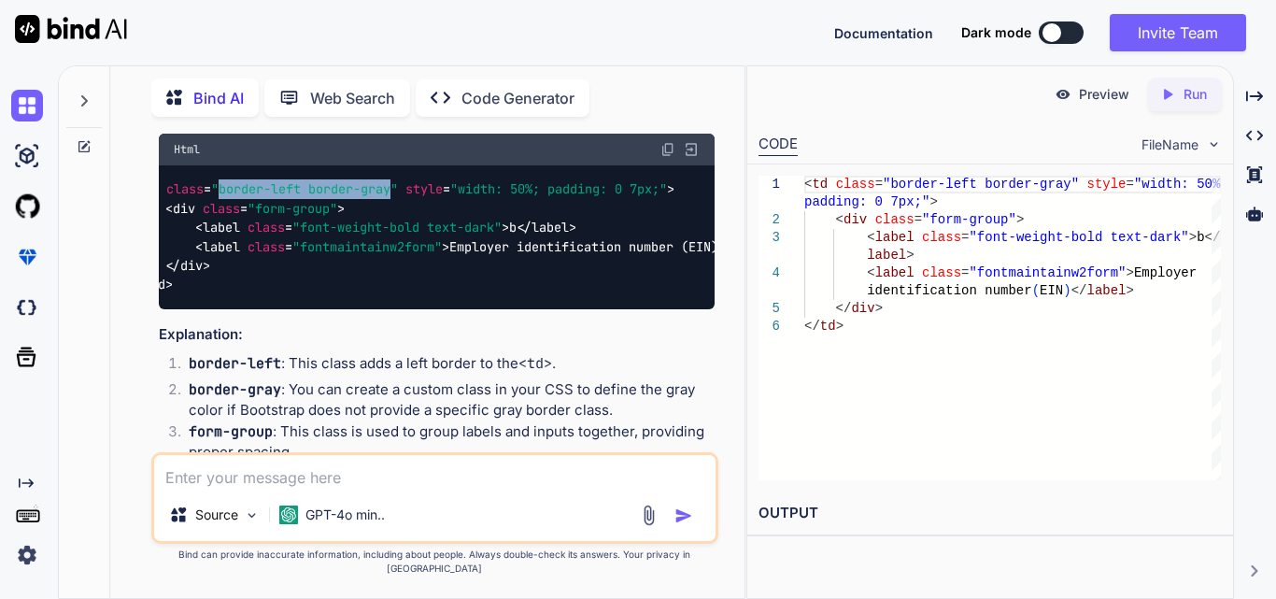
scroll to position [0, 0]
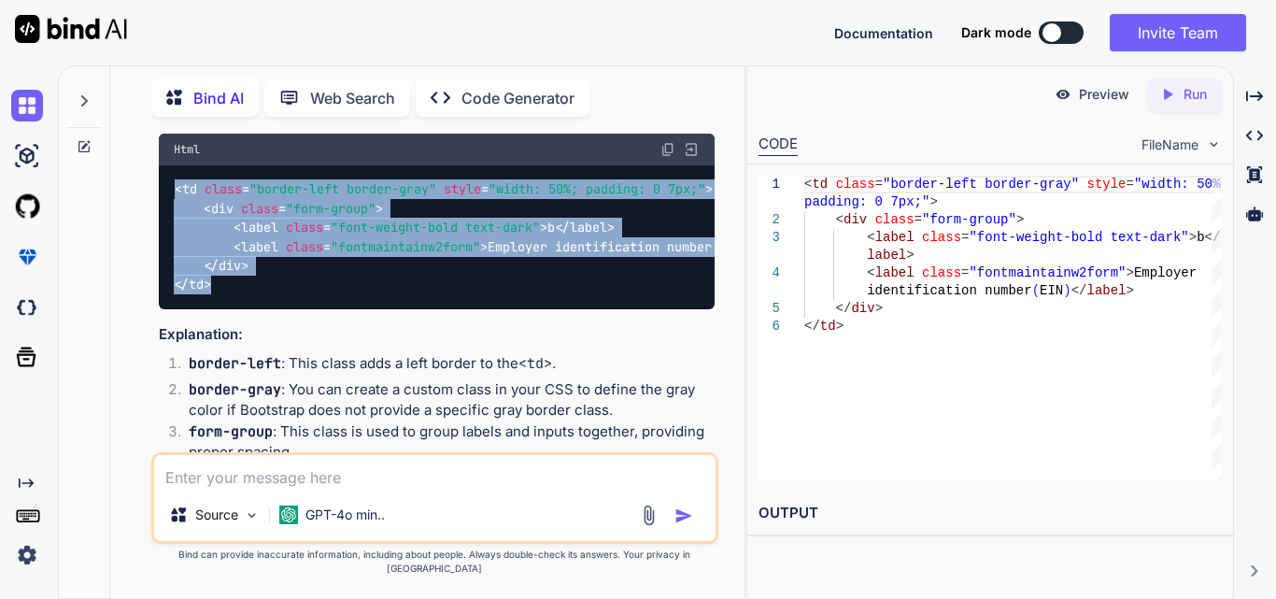
drag, startPoint x: 219, startPoint y: 318, endPoint x: 167, endPoint y: 215, distance: 116.1
click at [167, 215] on div "< td class = "border-left border-gray" style = "width: 50%; padding: 0 7px;" > …" at bounding box center [437, 237] width 556 height 144
copy code "< td class = "border-left border-gray" style = "width: 50%; padding: 0 7px;" > …"
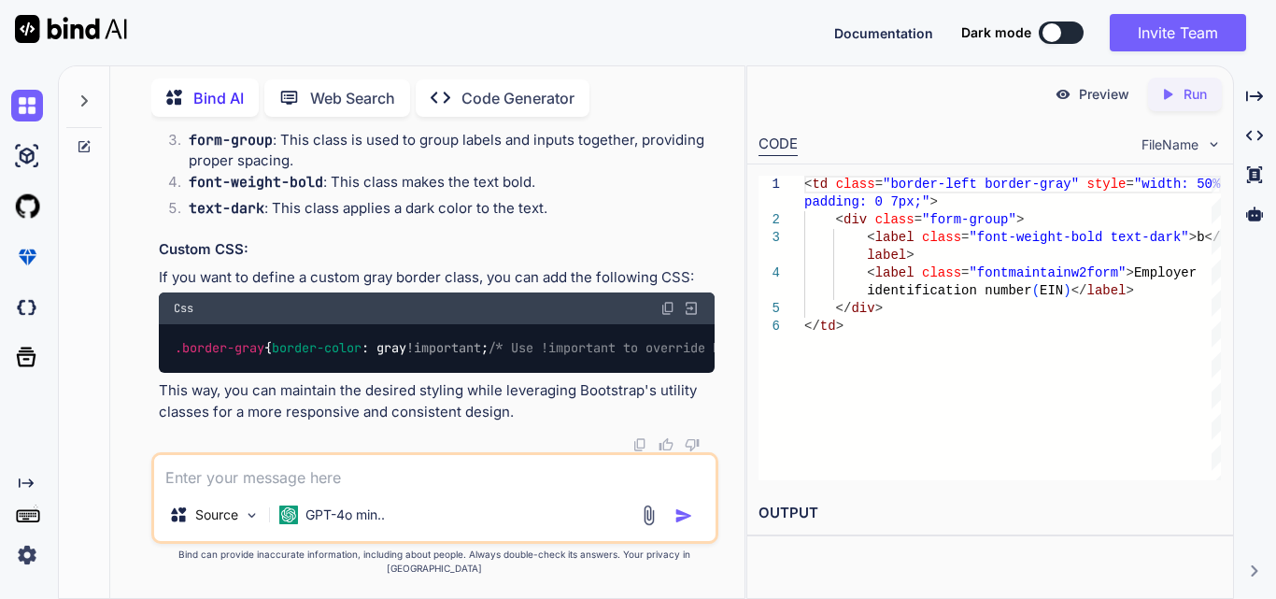
scroll to position [3213, 0]
